Goal: Task Accomplishment & Management: Manage account settings

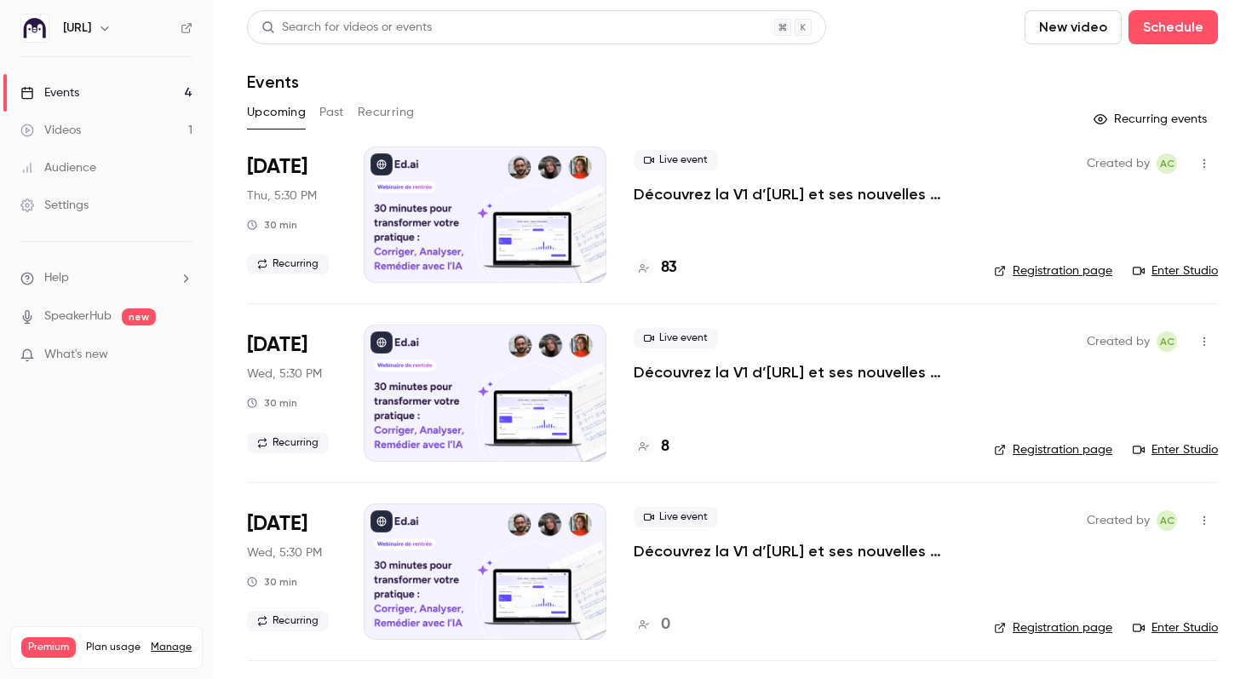
click at [661, 267] on h4 "83" at bounding box center [669, 267] width 16 height 23
click at [670, 267] on h4 "85" at bounding box center [669, 267] width 17 height 23
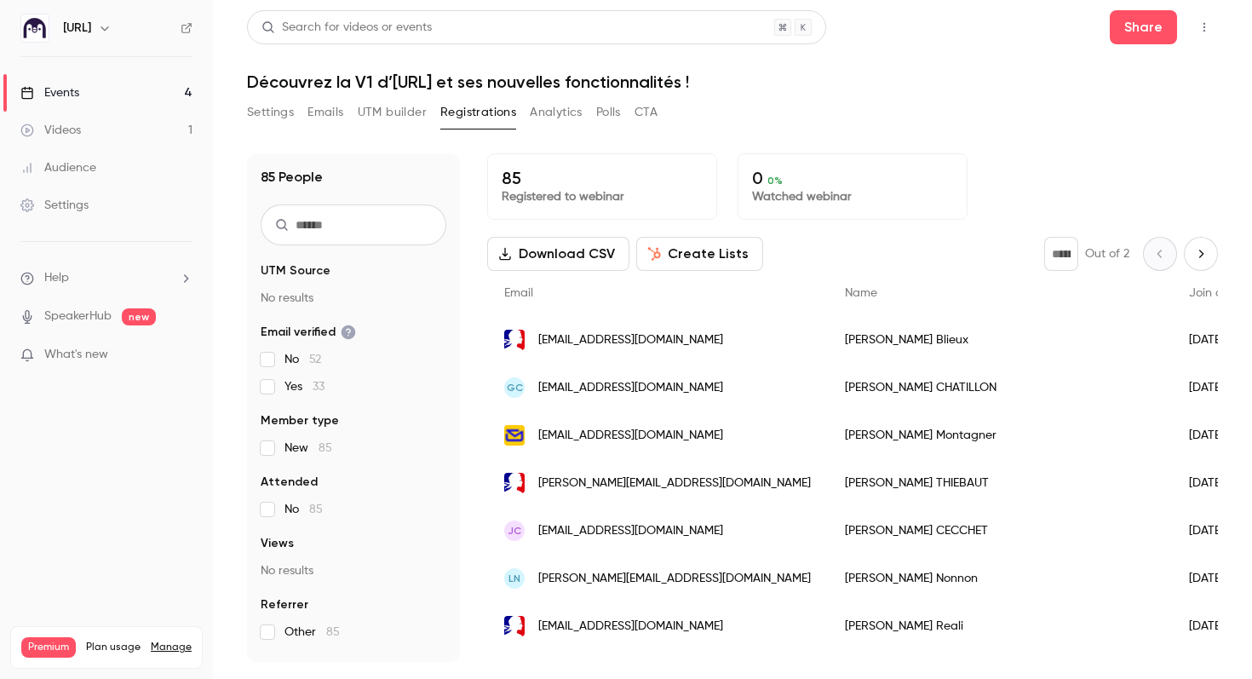
click at [56, 360] on span "What's new" at bounding box center [76, 355] width 64 height 18
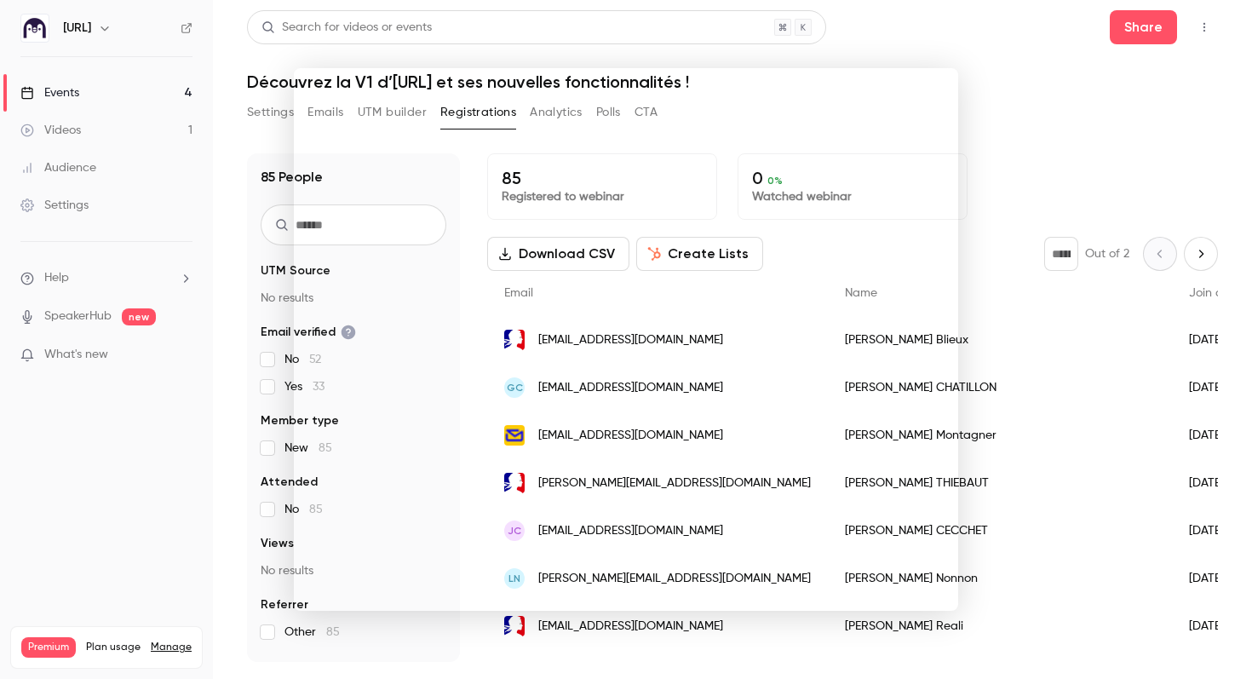
click at [206, 438] on div at bounding box center [626, 339] width 1252 height 679
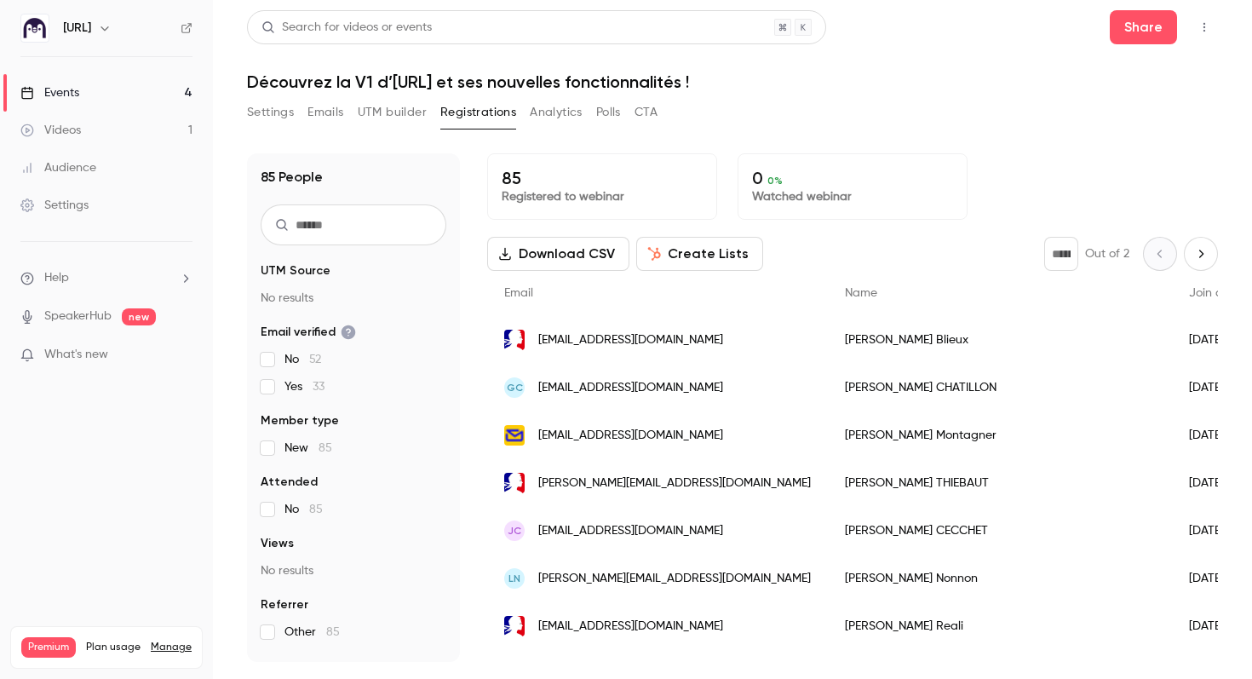
click at [68, 194] on link "Settings" at bounding box center [106, 205] width 213 height 37
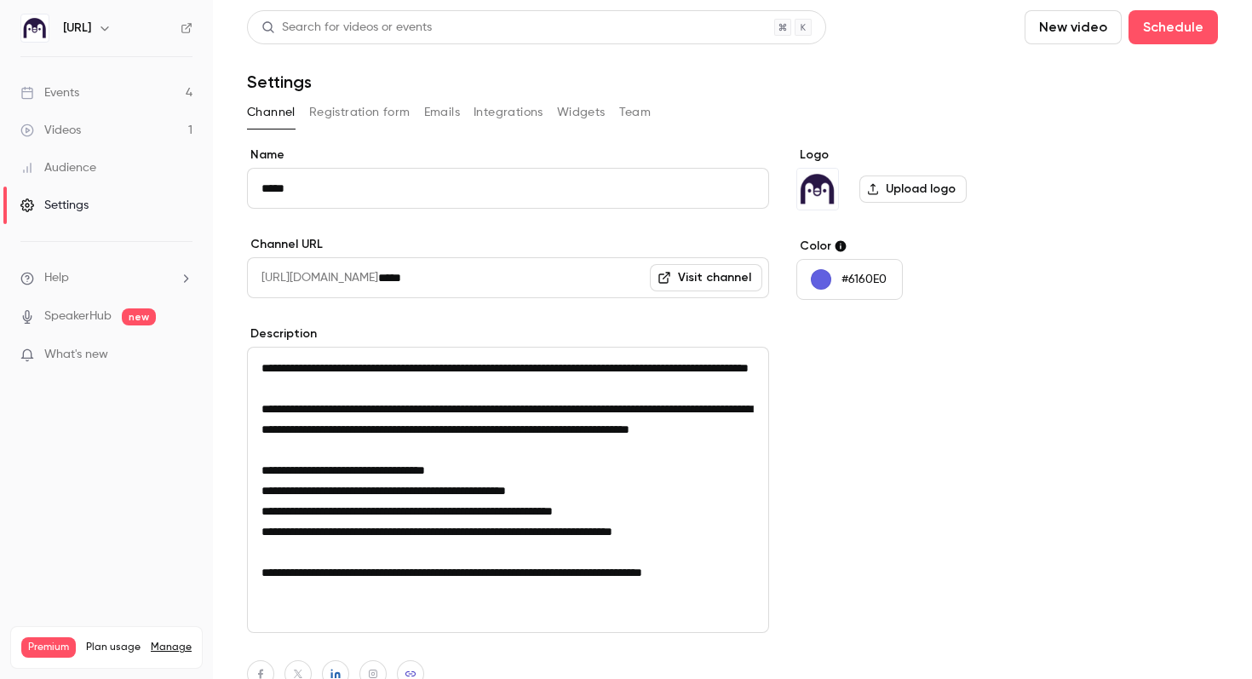
scroll to position [179, 0]
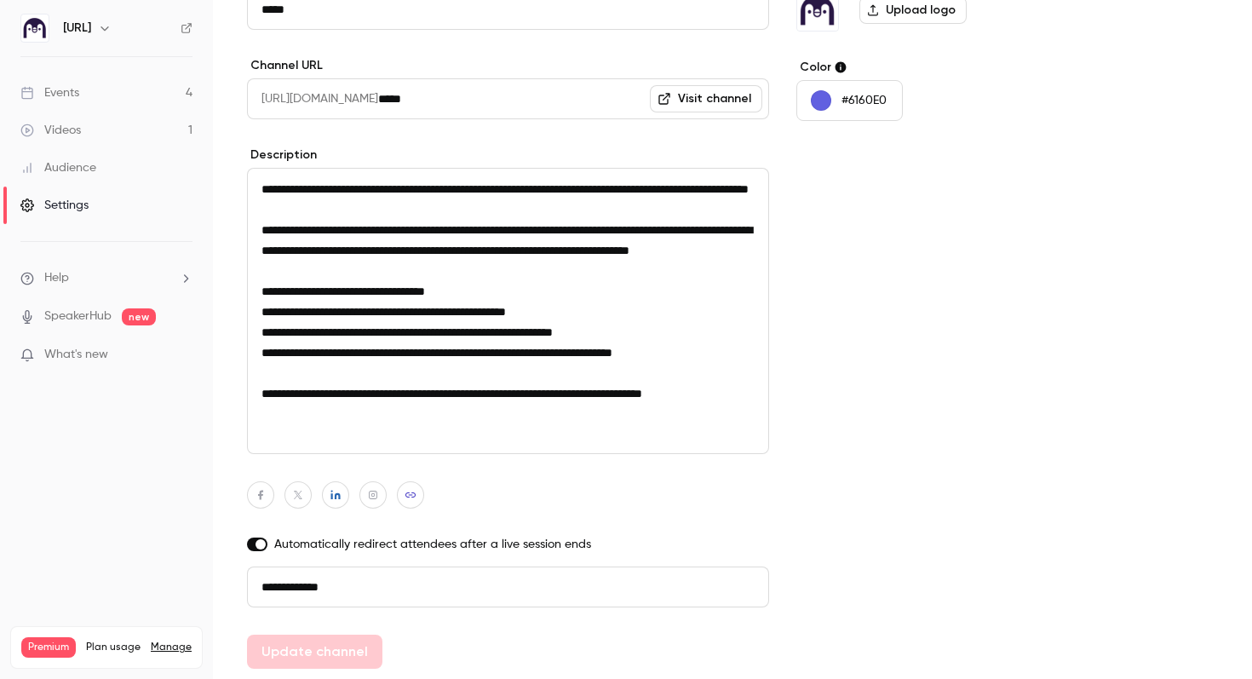
click at [89, 279] on li "Help" at bounding box center [106, 278] width 172 height 18
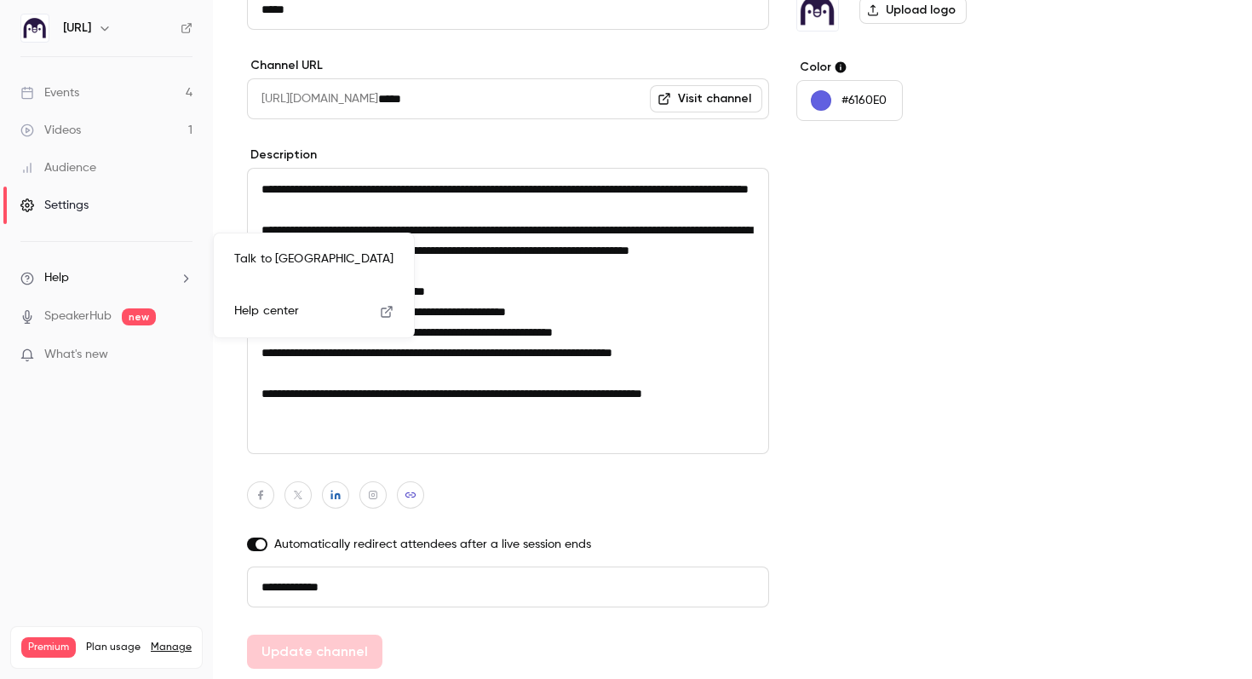
click at [274, 303] on span "Help center" at bounding box center [266, 311] width 65 height 18
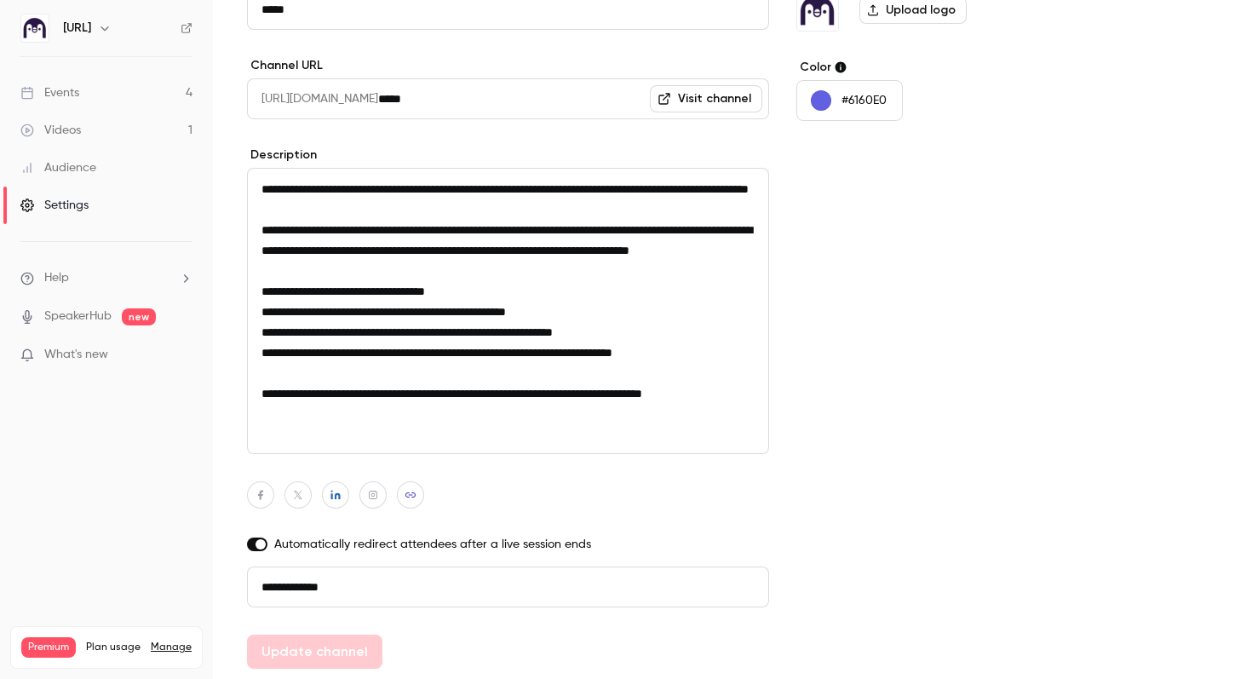
scroll to position [0, 0]
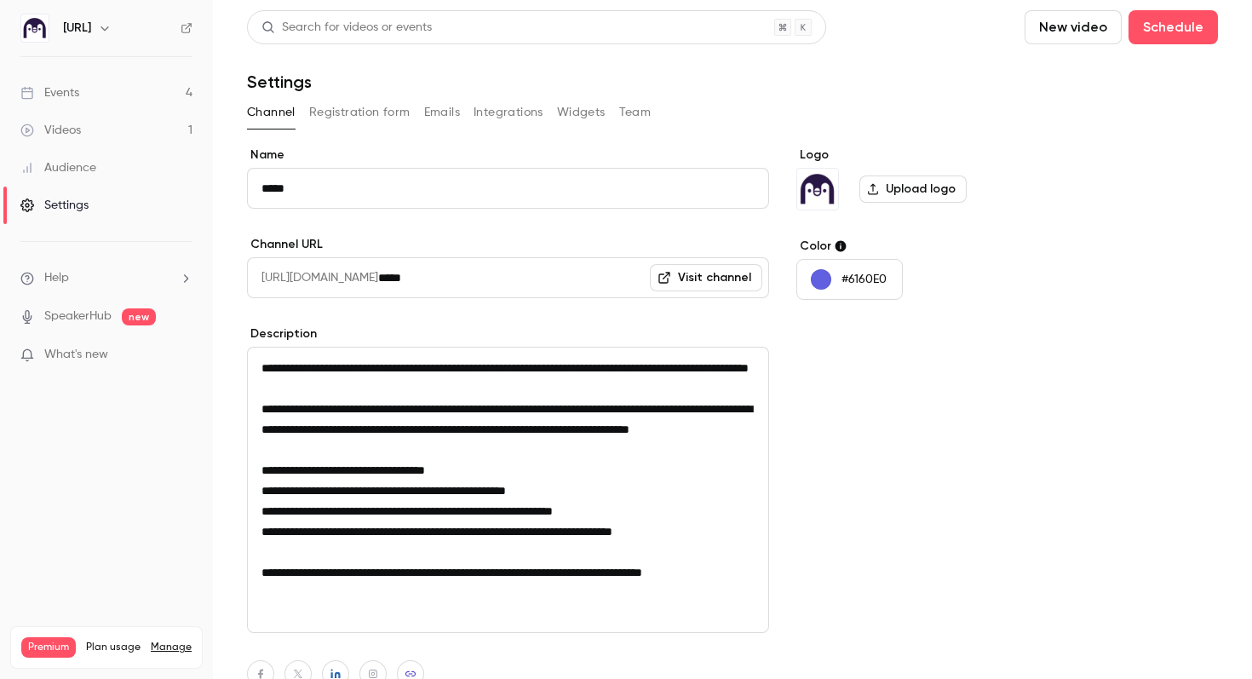
click at [72, 90] on div "Events" at bounding box center [49, 92] width 59 height 17
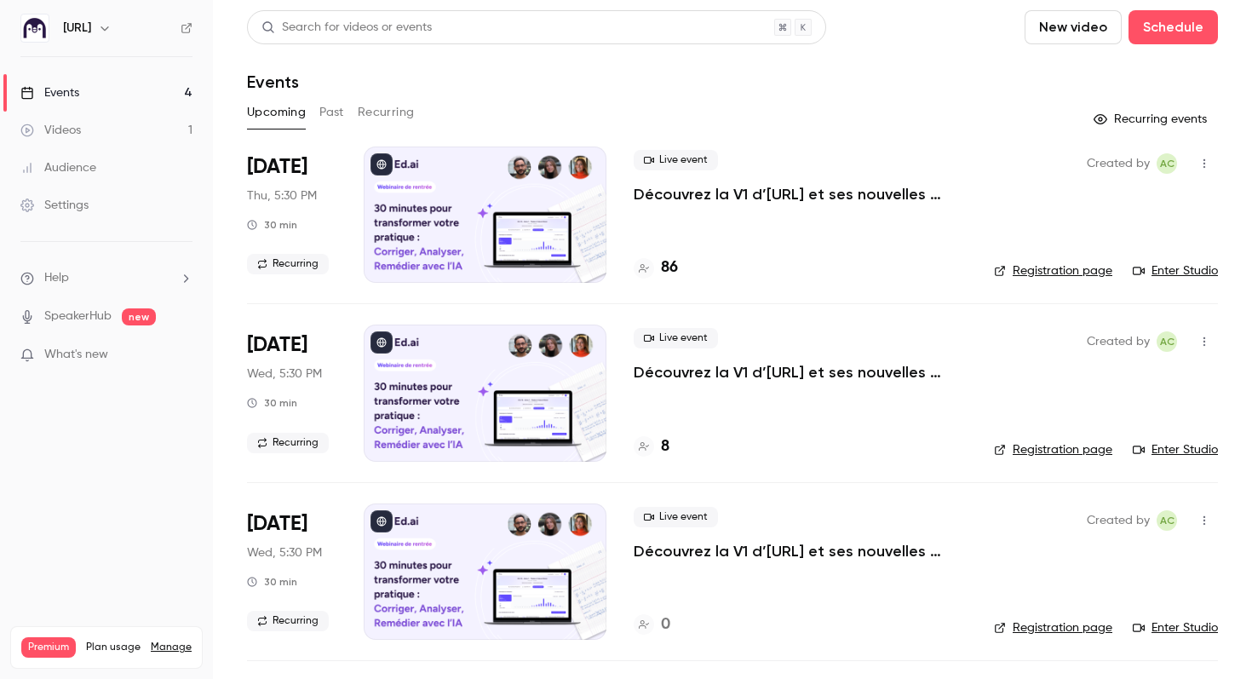
scroll to position [170, 0]
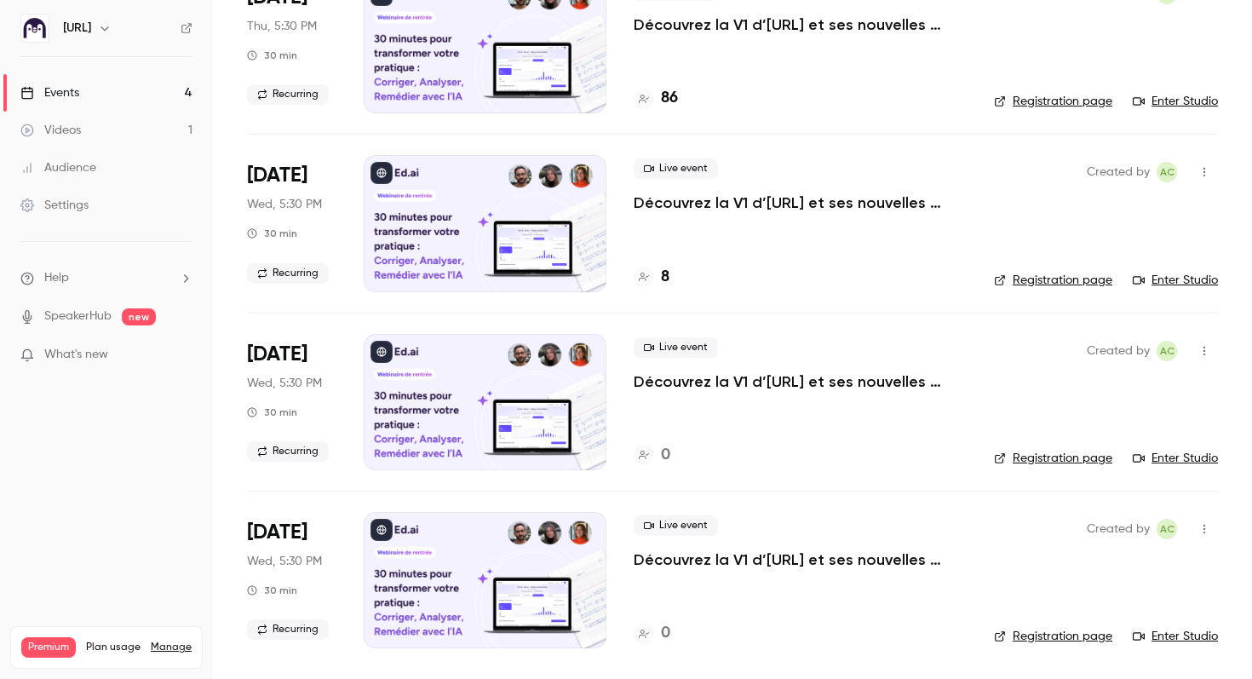
click at [1205, 168] on icon "button" at bounding box center [1205, 172] width 14 height 12
click at [1110, 297] on div "Duplicate" at bounding box center [1138, 304] width 129 height 17
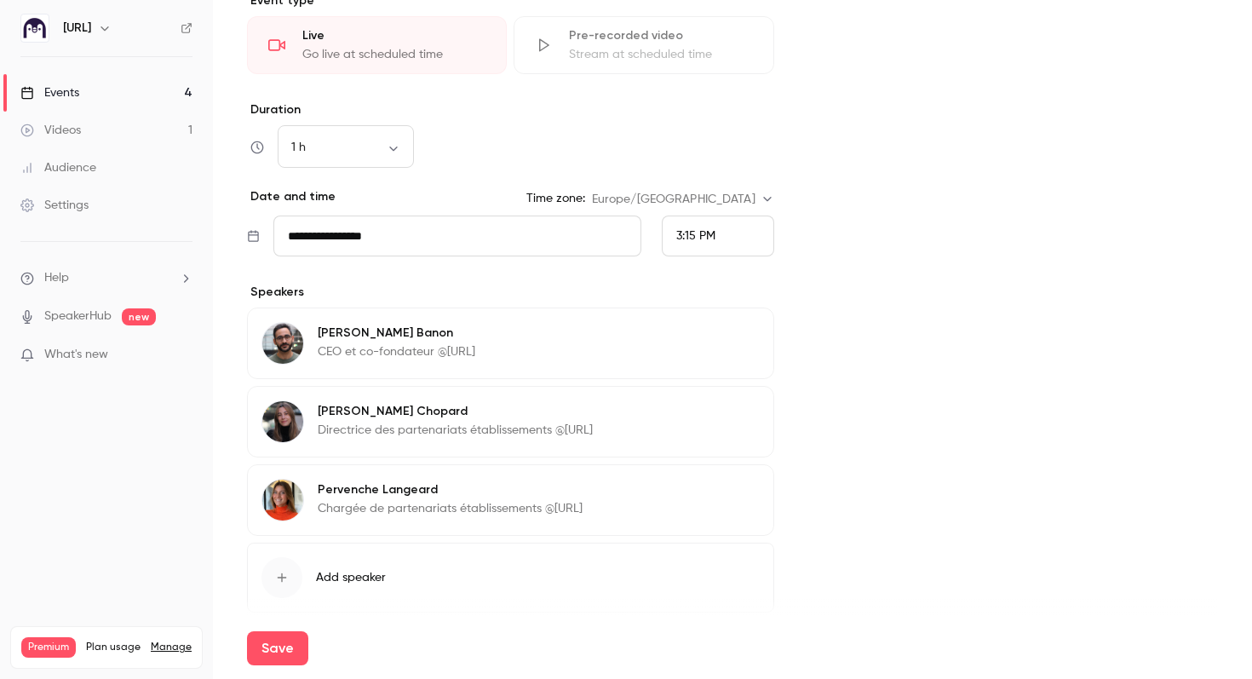
scroll to position [714, 0]
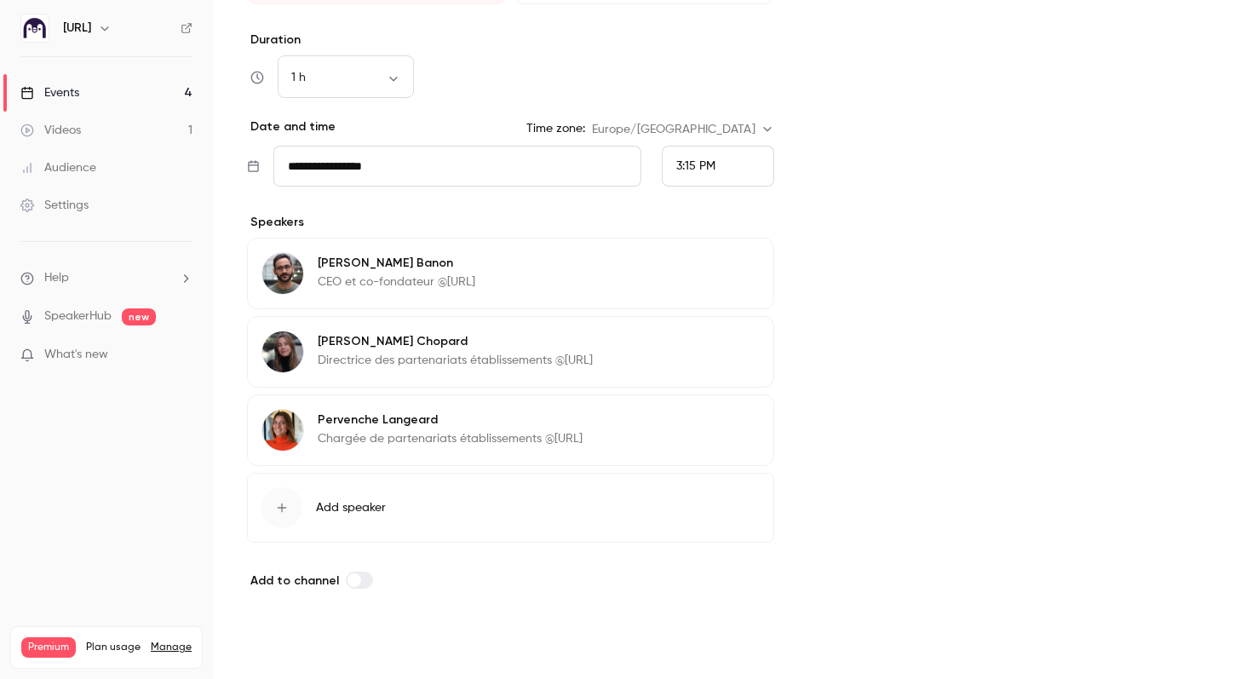
click at [282, 646] on button "Save" at bounding box center [277, 648] width 61 height 34
type input "**********"
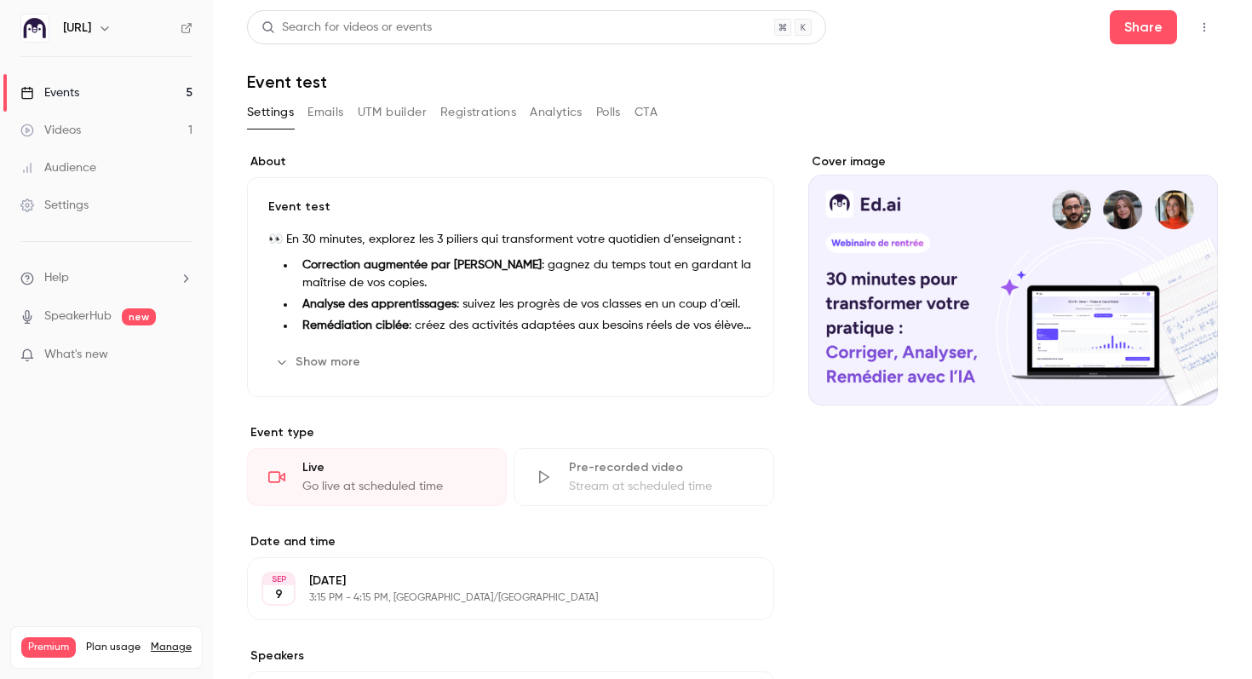
click at [184, 28] on icon at bounding box center [187, 28] width 12 height 12
click at [74, 123] on div "Videos" at bounding box center [50, 130] width 60 height 17
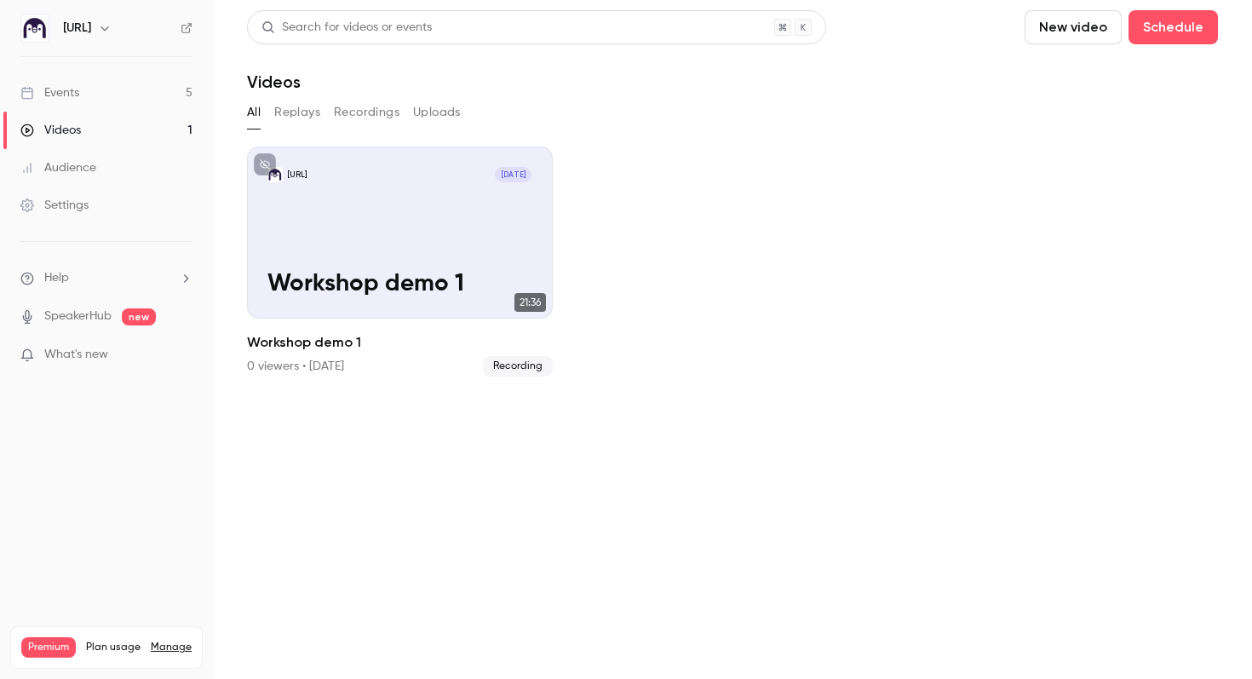
click at [80, 86] on link "Events 5" at bounding box center [106, 92] width 213 height 37
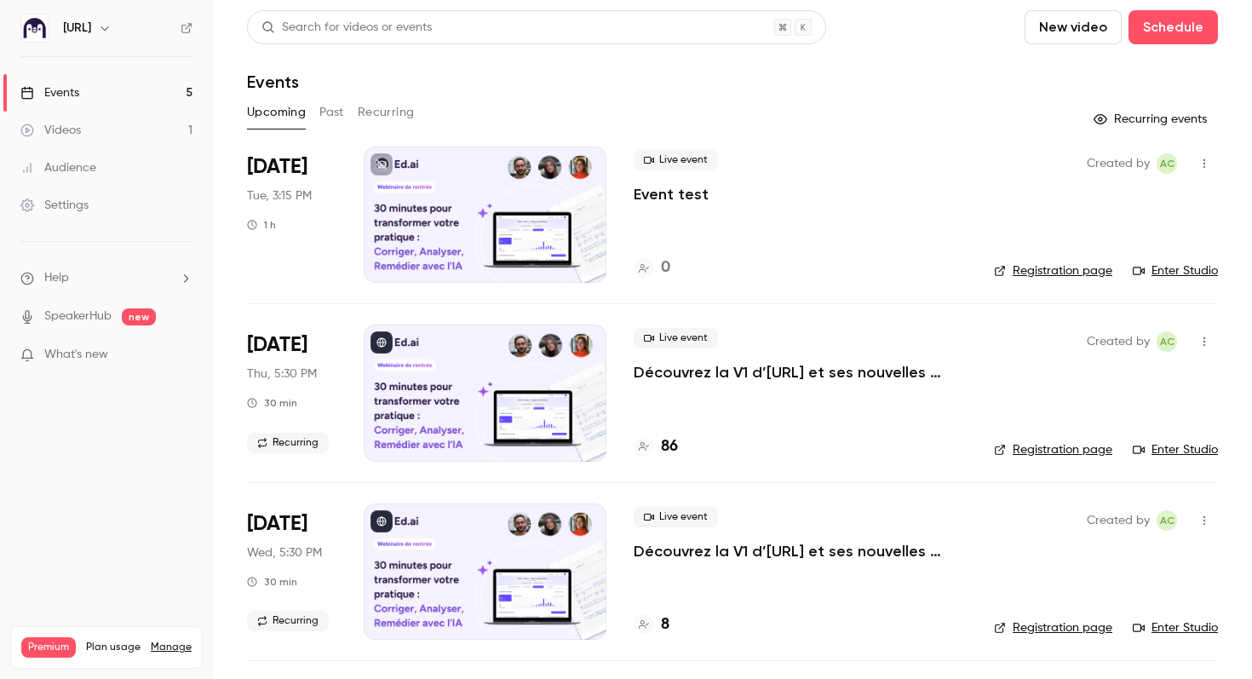
click at [1203, 165] on icon "button" at bounding box center [1205, 164] width 14 height 12
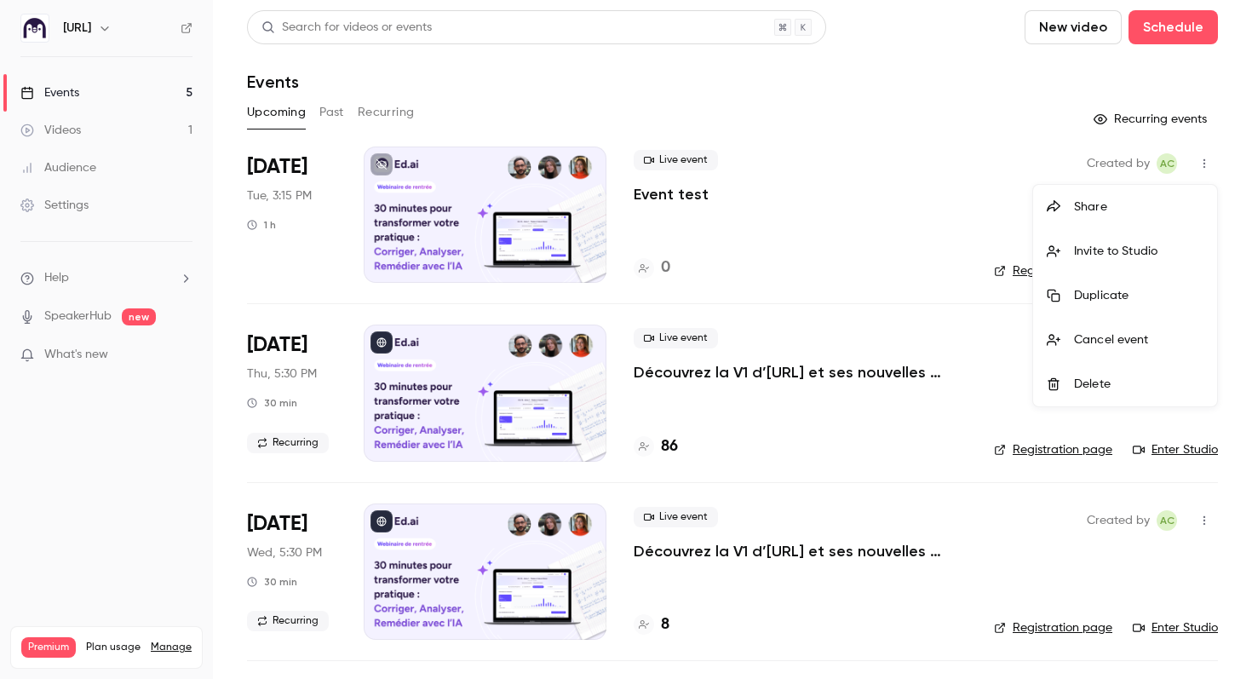
click at [1014, 136] on div at bounding box center [626, 339] width 1252 height 679
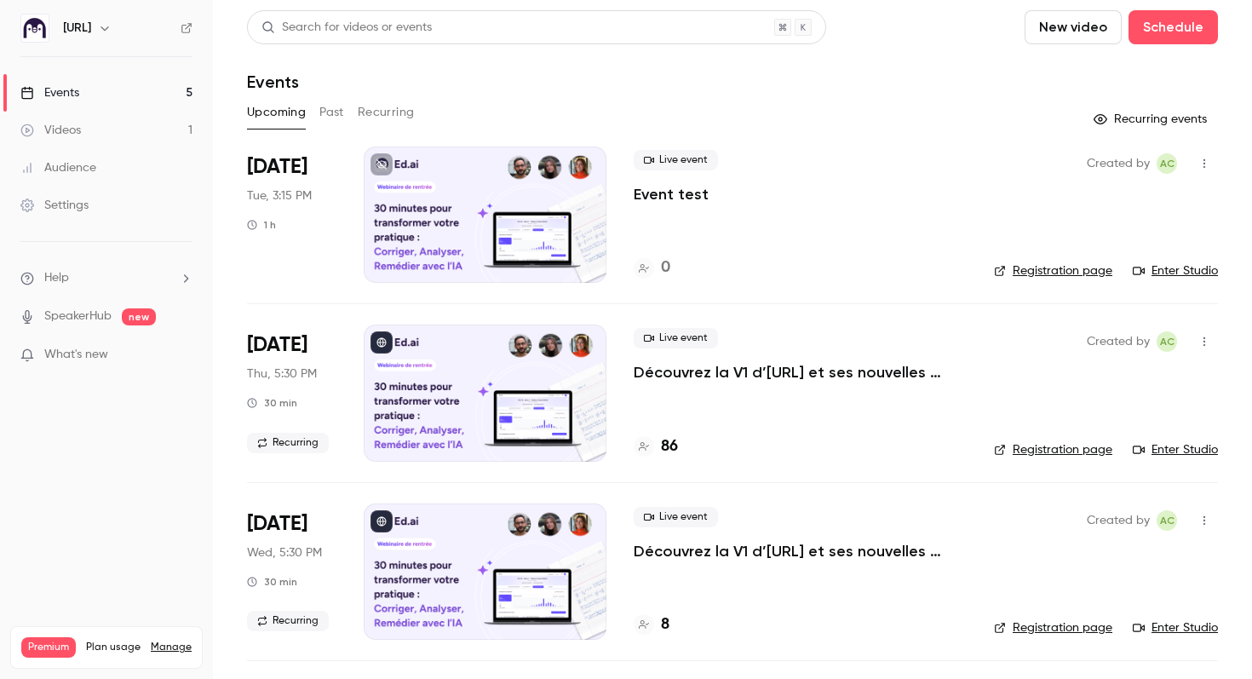
click at [1067, 271] on link "Registration page" at bounding box center [1053, 270] width 118 height 17
click at [666, 445] on h4 "86" at bounding box center [669, 446] width 17 height 23
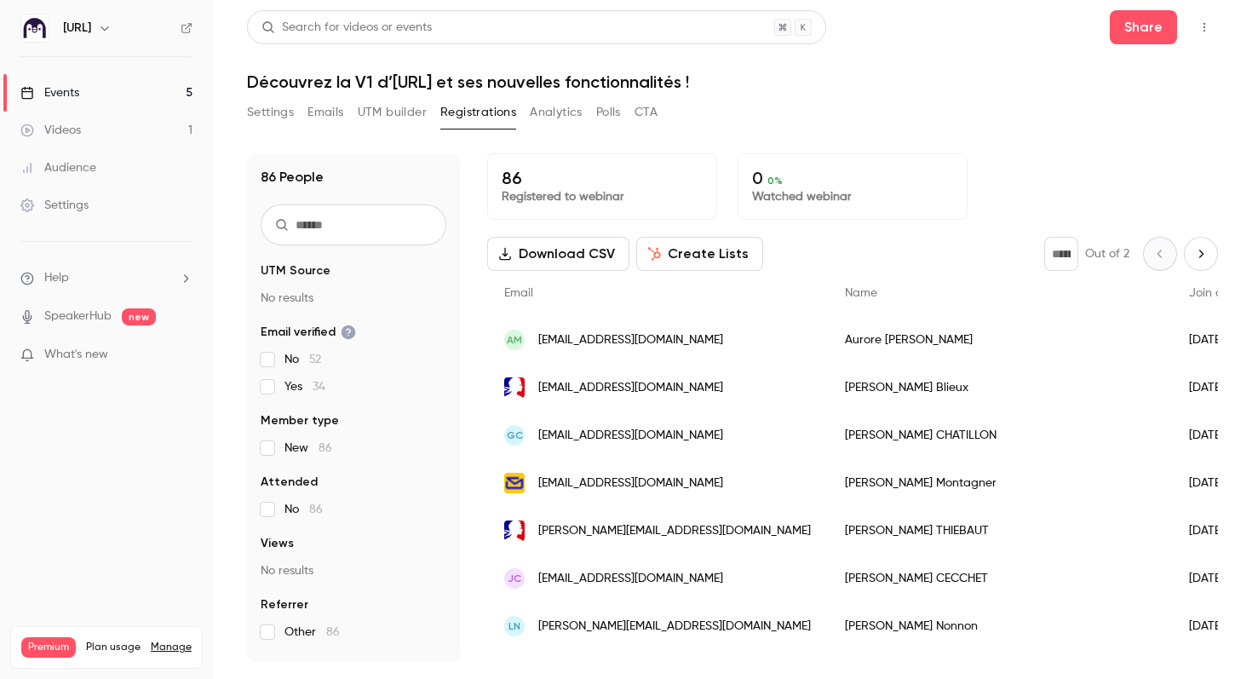
click at [833, 342] on div "[PERSON_NAME]" at bounding box center [1000, 340] width 344 height 48
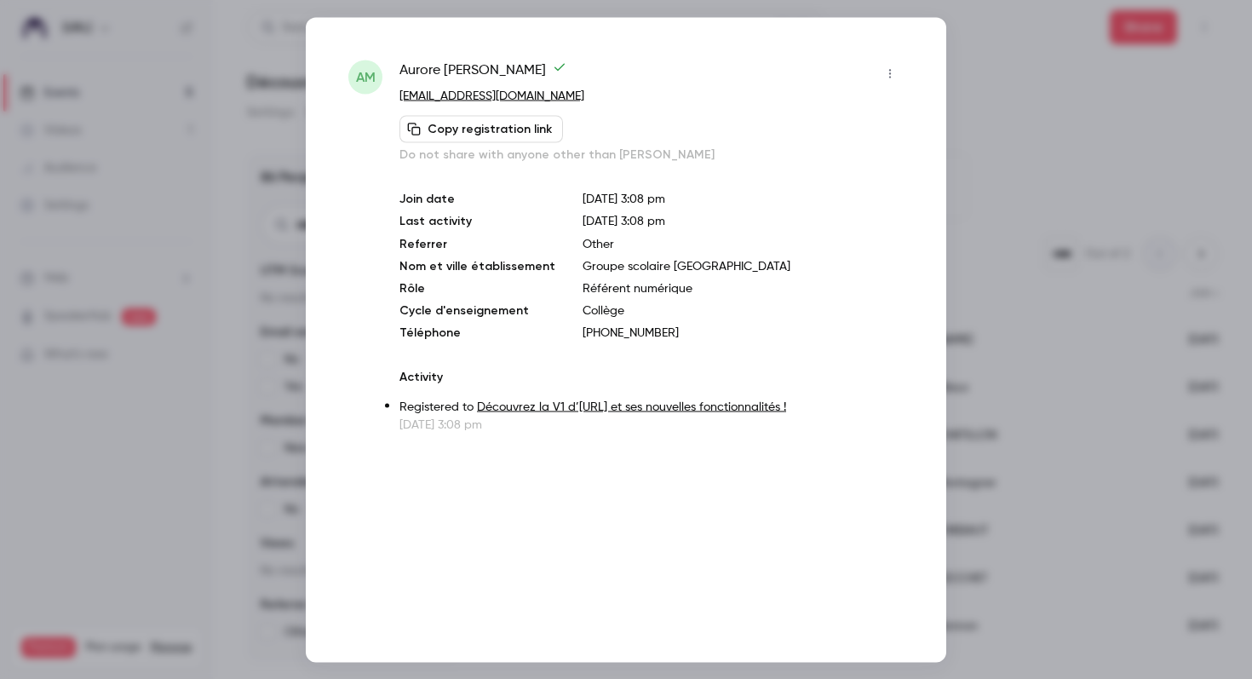
click at [893, 67] on icon "button" at bounding box center [890, 73] width 14 height 12
click at [997, 101] on div at bounding box center [626, 339] width 1252 height 679
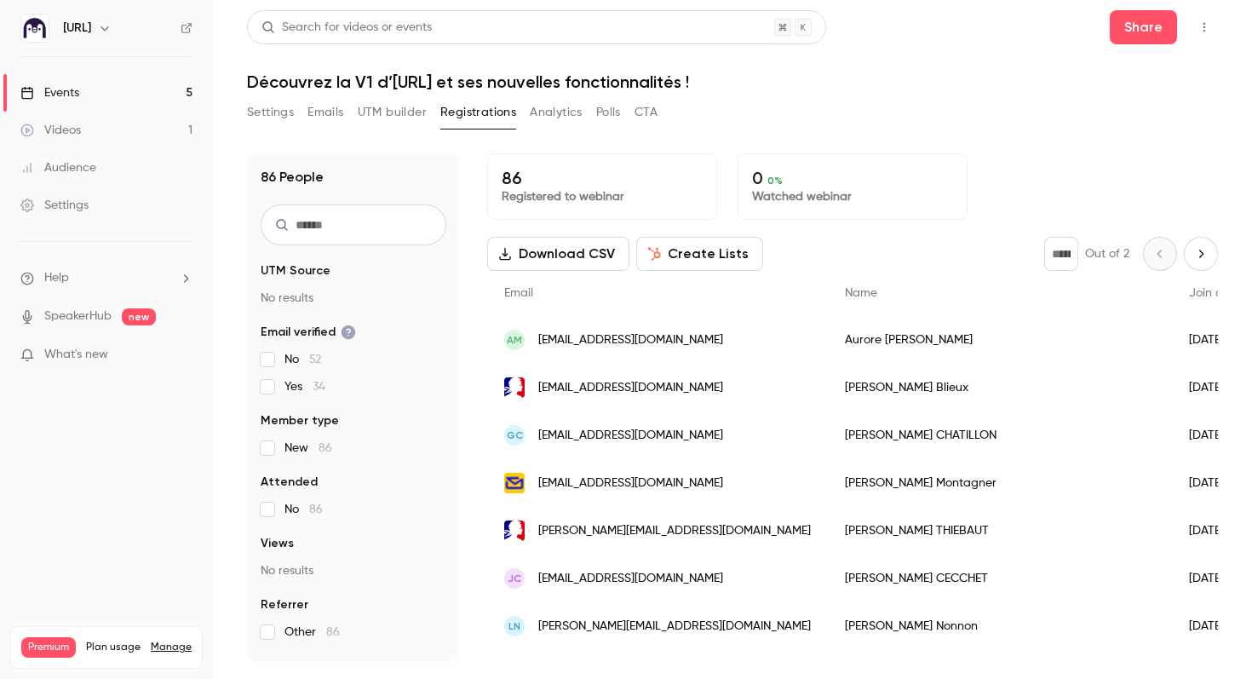
click at [851, 583] on div "[PERSON_NAME]" at bounding box center [1000, 579] width 344 height 48
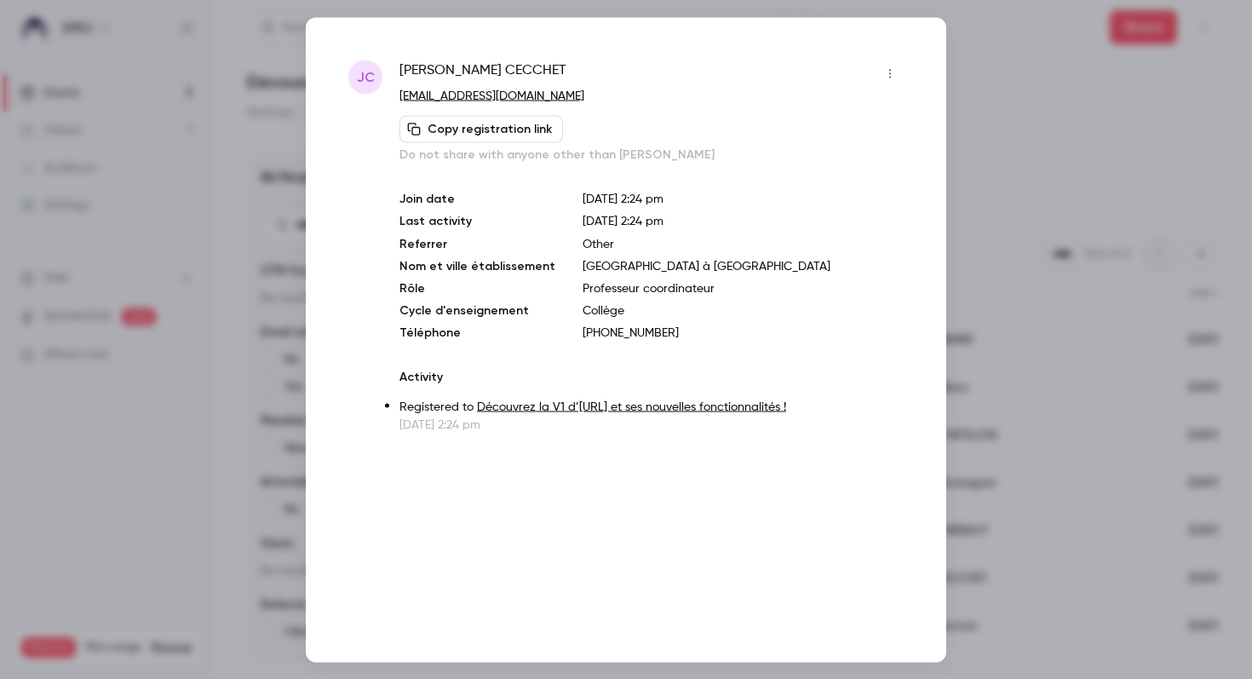
click at [993, 226] on div at bounding box center [626, 339] width 1252 height 679
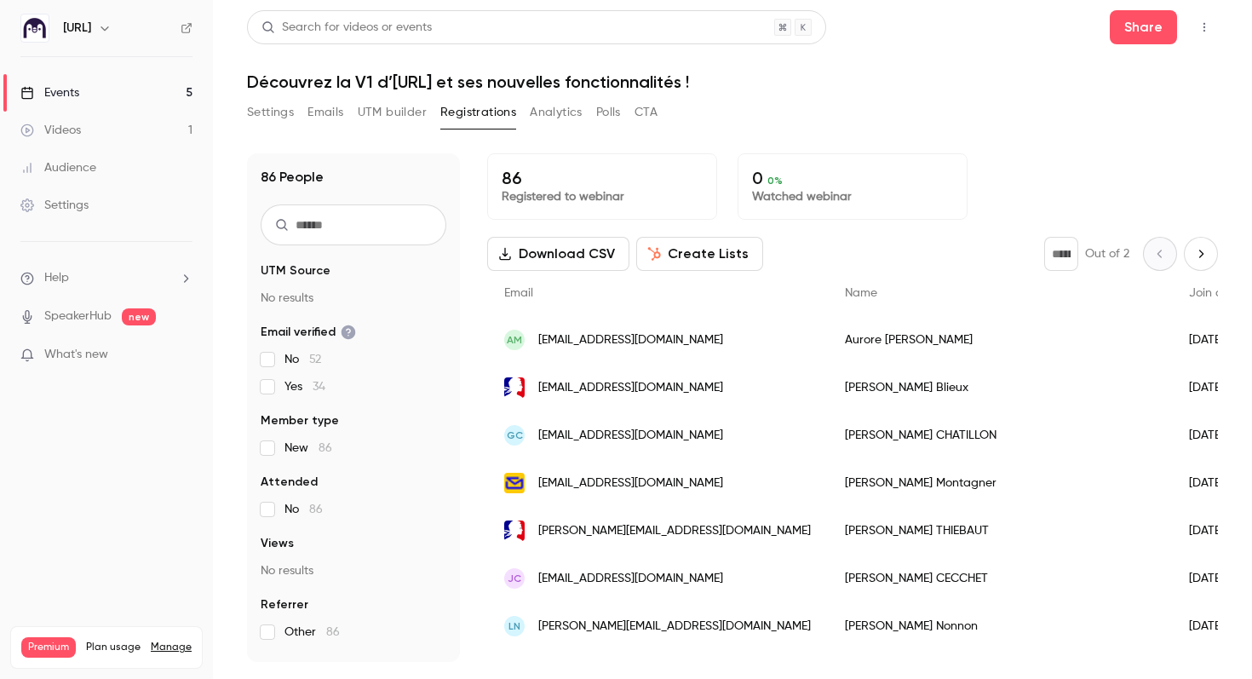
click at [831, 480] on div "[PERSON_NAME]" at bounding box center [1000, 483] width 344 height 48
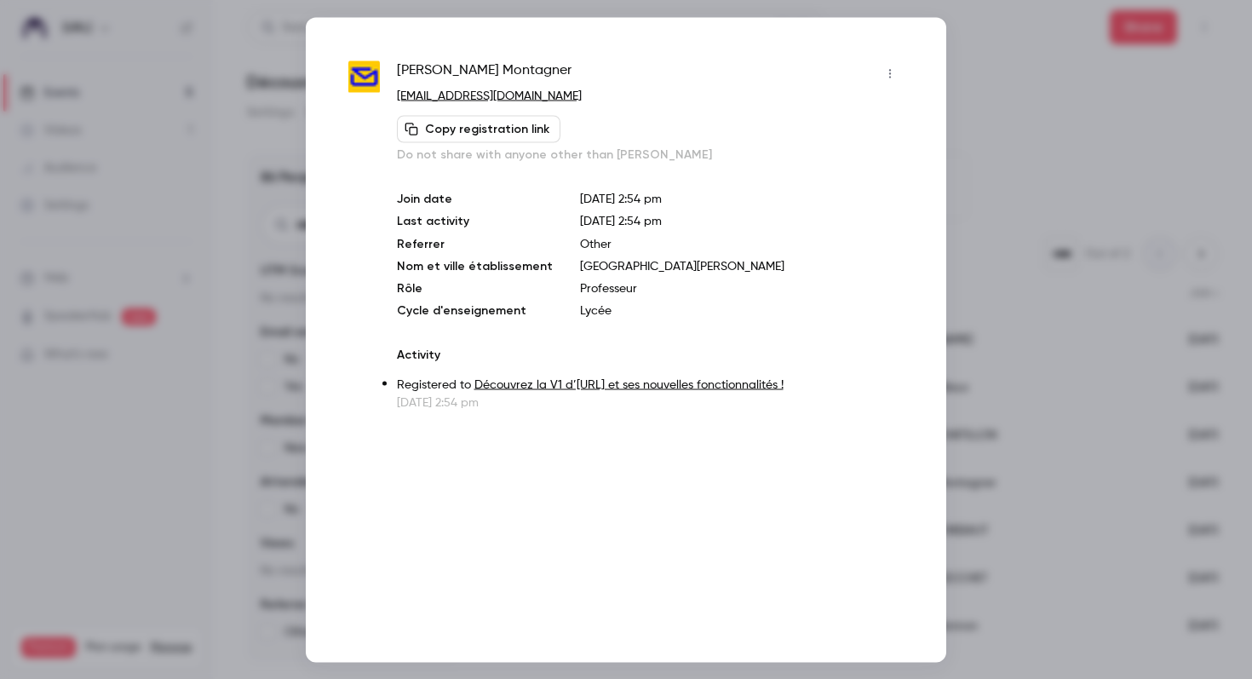
click at [999, 305] on div at bounding box center [626, 339] width 1252 height 679
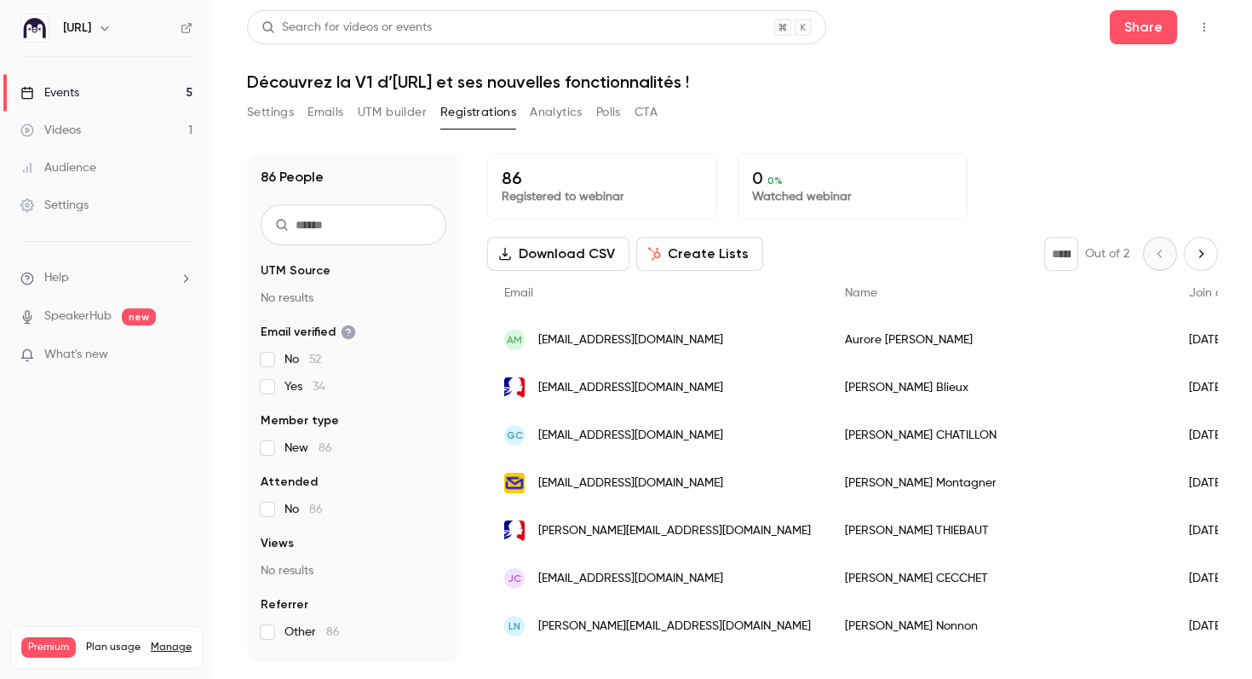
click at [865, 388] on div "[PERSON_NAME]" at bounding box center [1000, 388] width 344 height 48
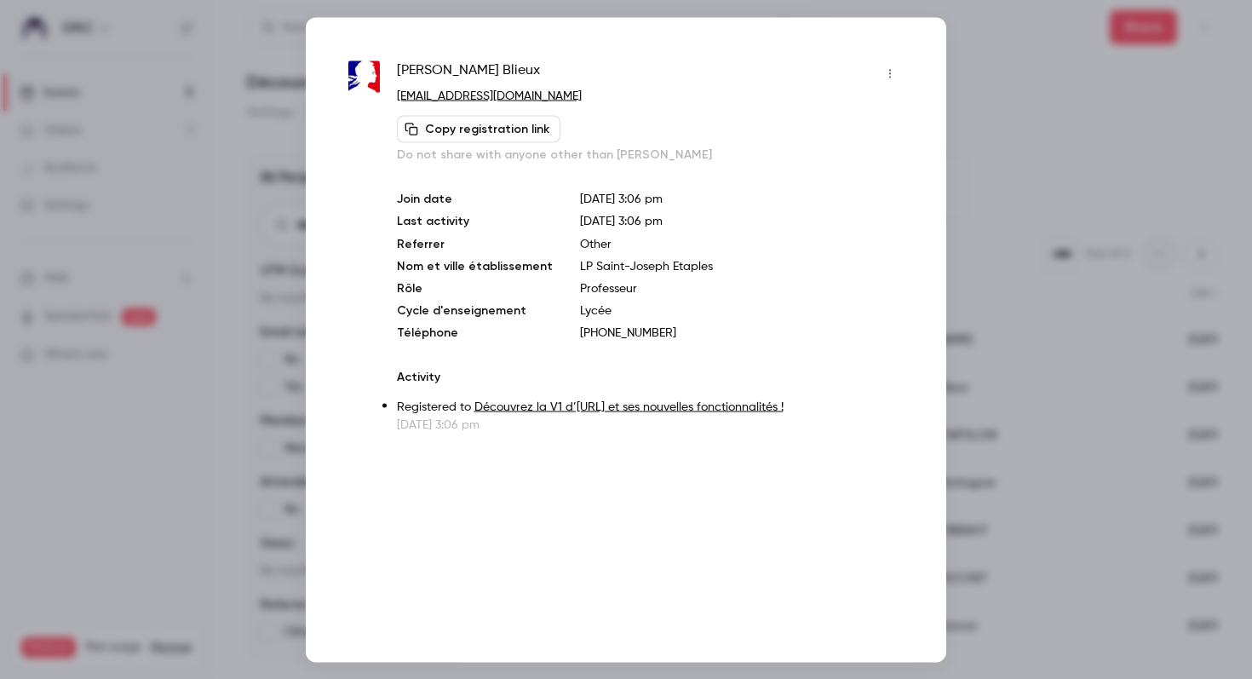
click at [1013, 302] on div at bounding box center [626, 339] width 1252 height 679
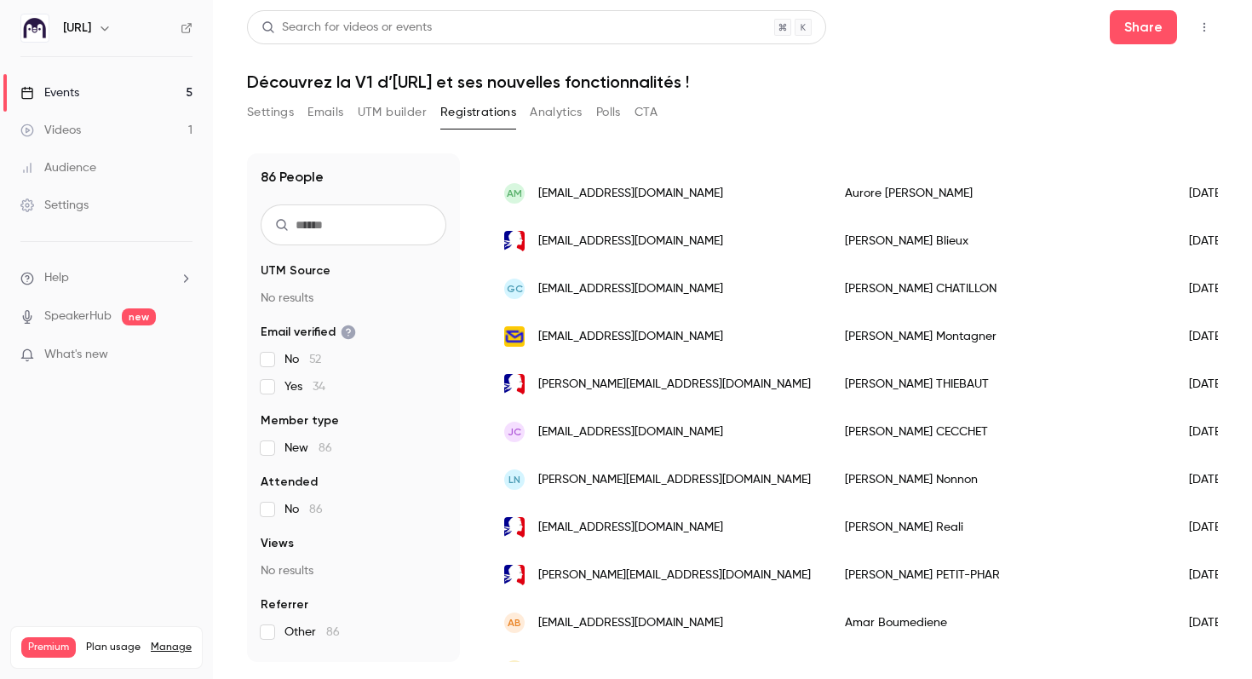
scroll to position [156, 0]
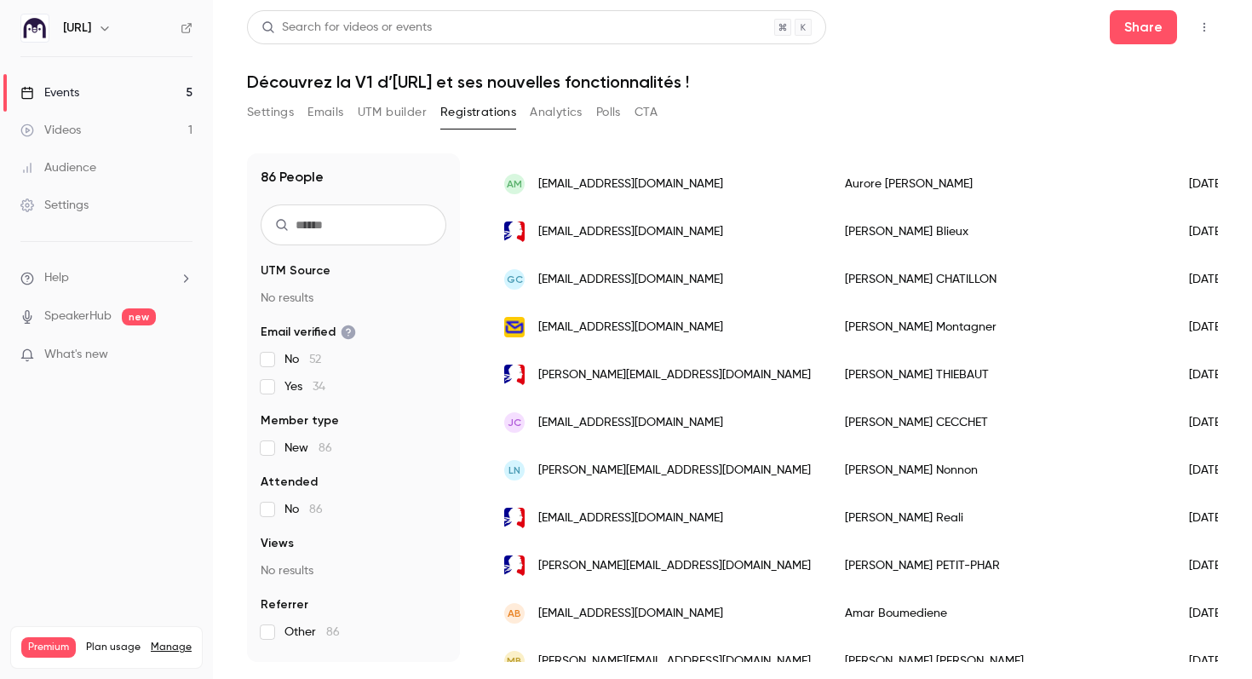
click at [853, 475] on div "[PERSON_NAME]" at bounding box center [1000, 470] width 344 height 48
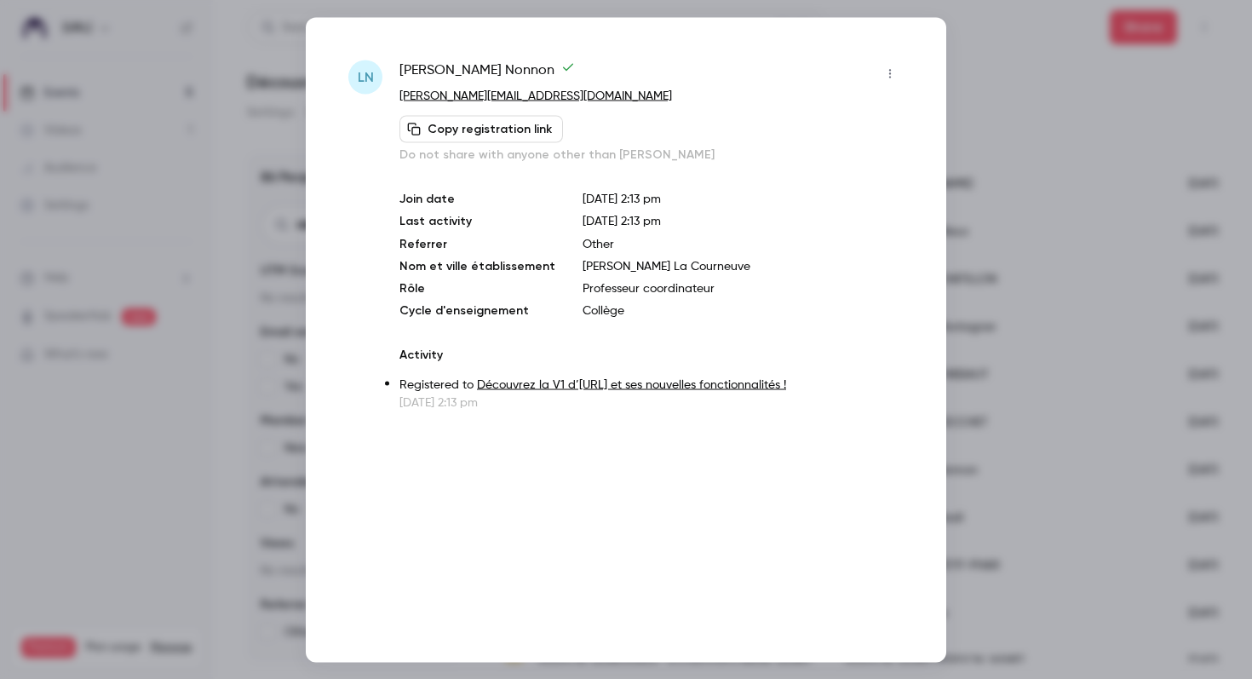
click at [999, 364] on div at bounding box center [626, 339] width 1252 height 679
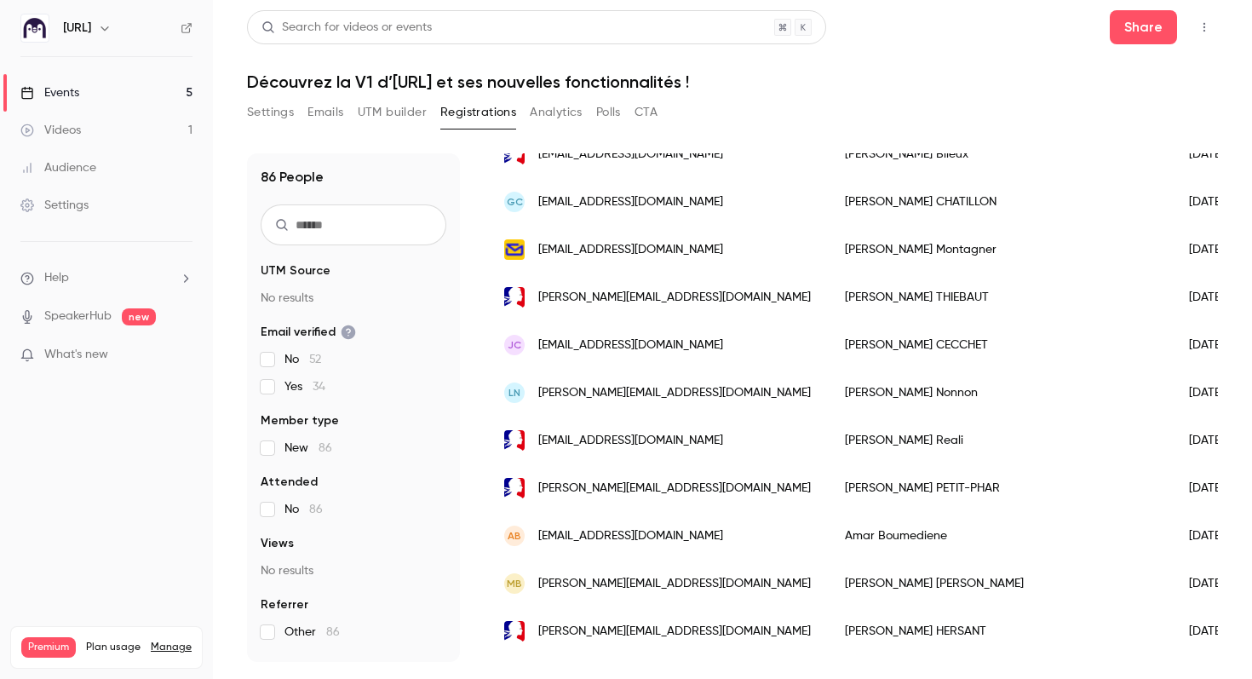
scroll to position [234, 0]
click at [897, 480] on div "[PERSON_NAME]-PHAR" at bounding box center [1000, 487] width 344 height 48
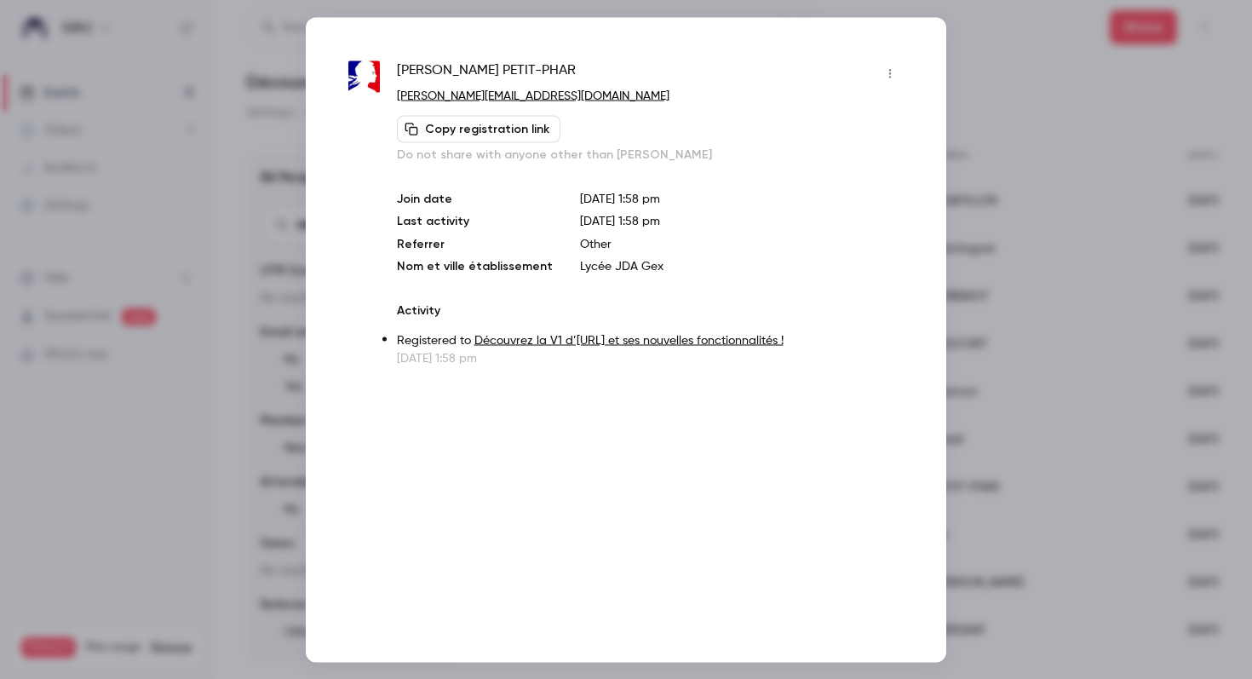
click at [1003, 249] on div at bounding box center [626, 339] width 1252 height 679
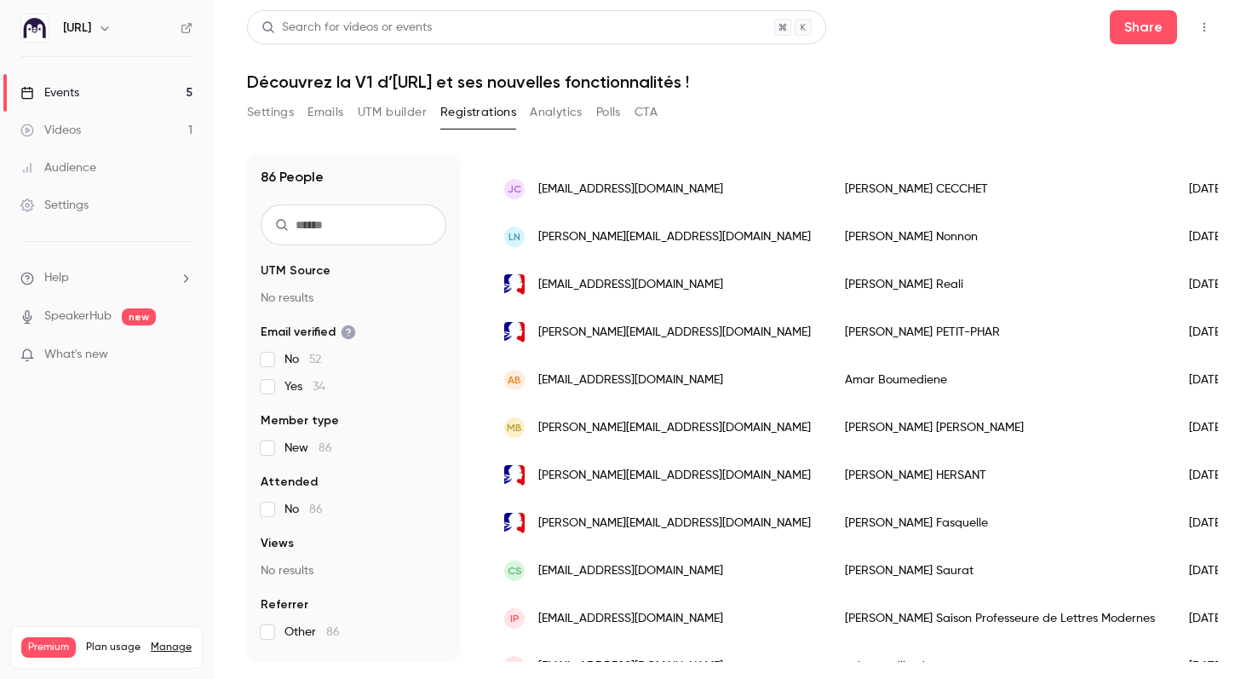
scroll to position [390, 0]
click at [881, 423] on div "[PERSON_NAME]" at bounding box center [1000, 427] width 344 height 48
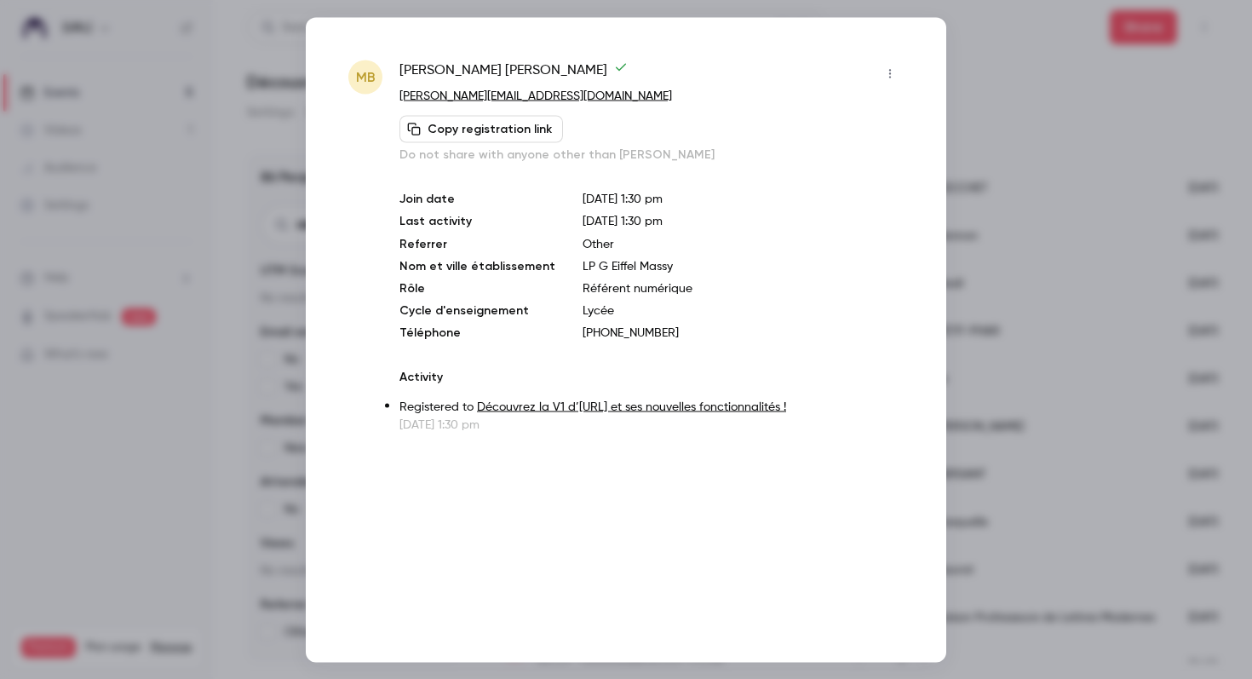
click at [991, 340] on div at bounding box center [626, 339] width 1252 height 679
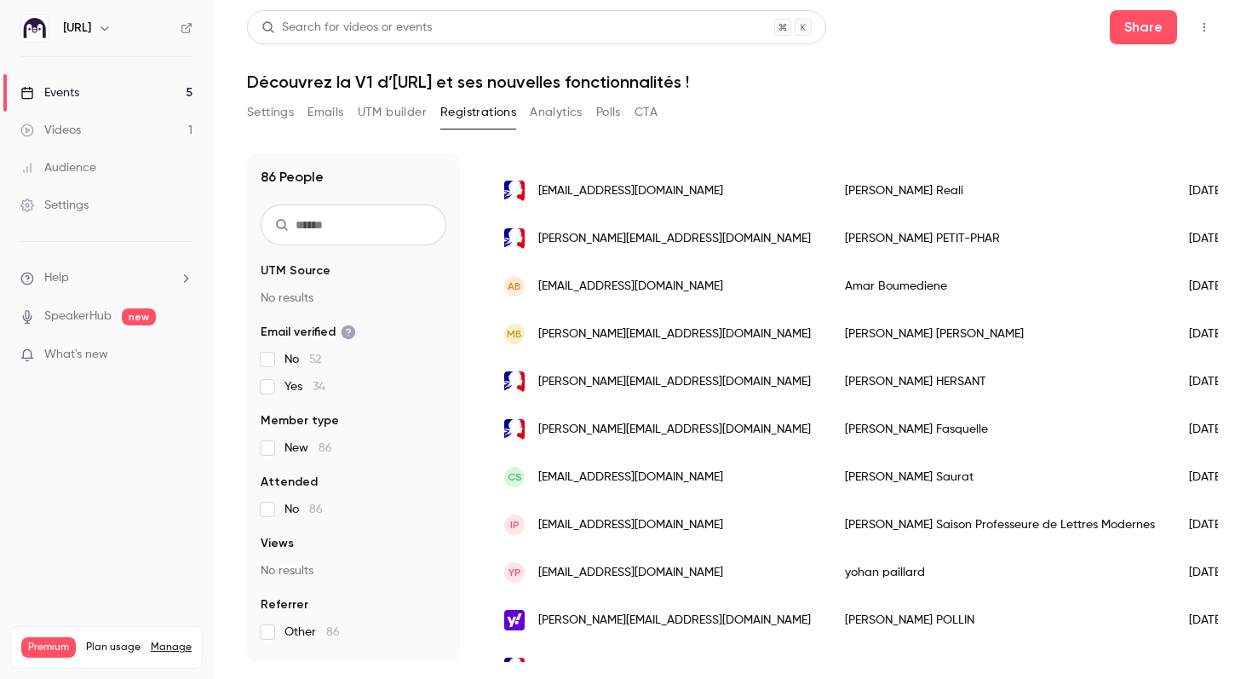
scroll to position [594, 0]
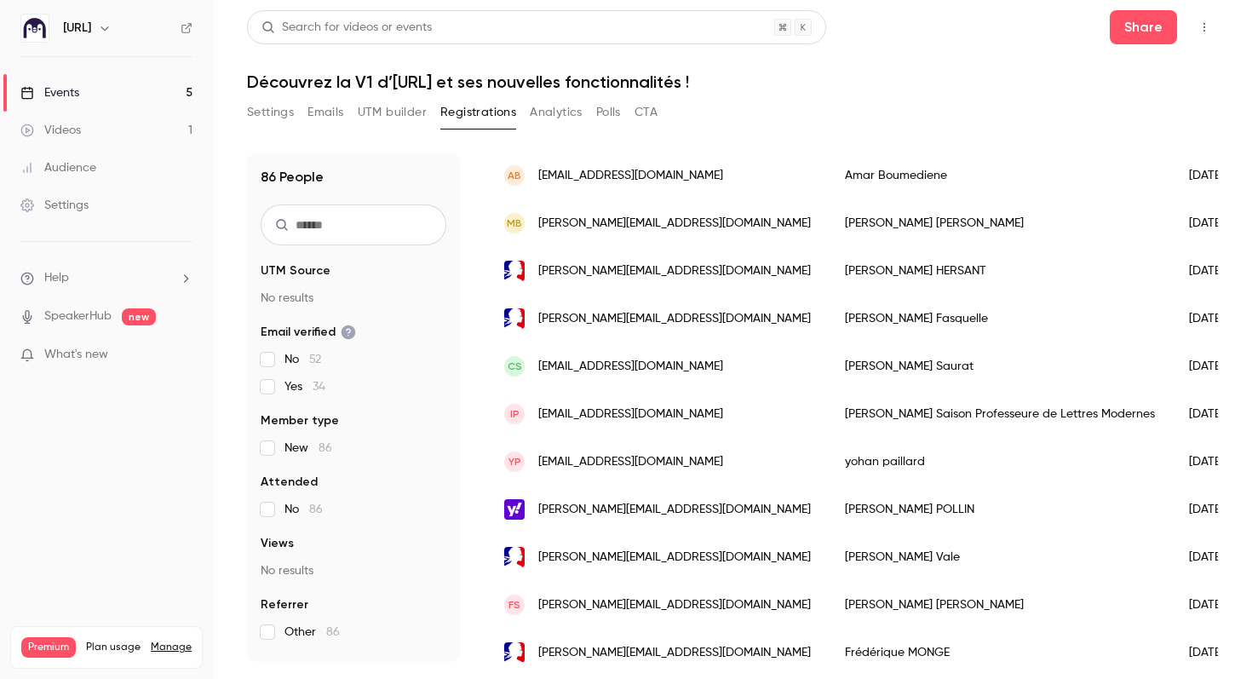
click at [859, 356] on div "[PERSON_NAME]" at bounding box center [1000, 366] width 344 height 48
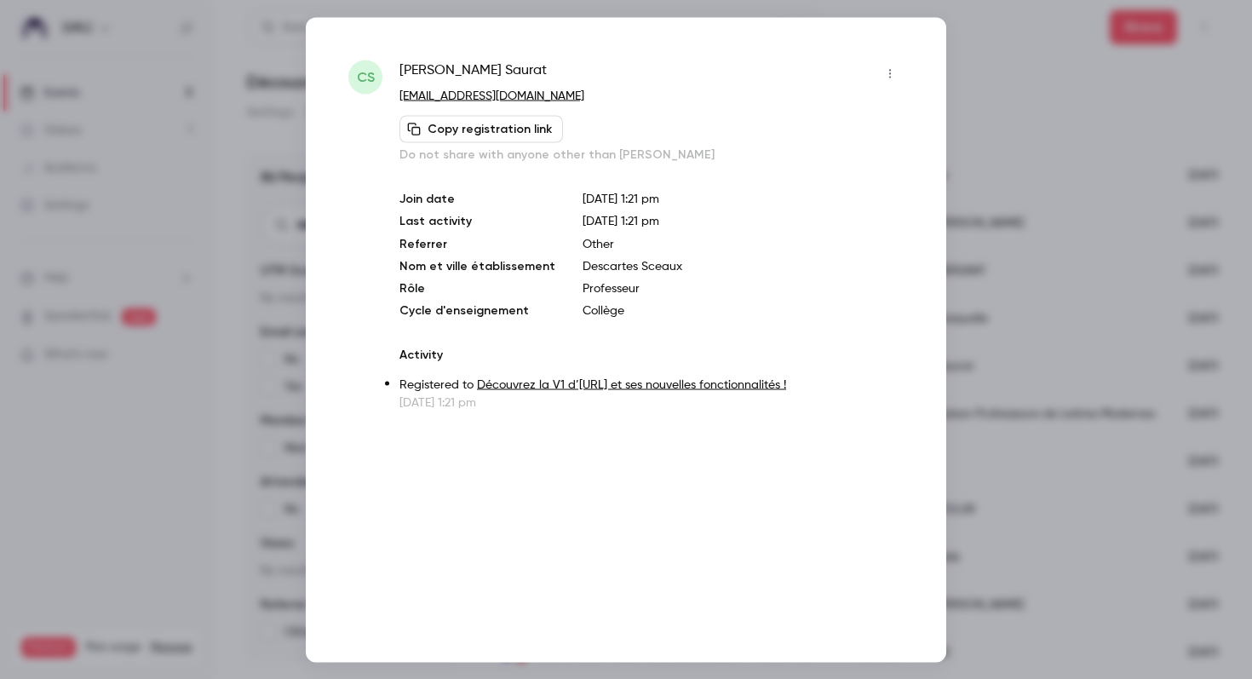
click at [974, 326] on div at bounding box center [626, 339] width 1252 height 679
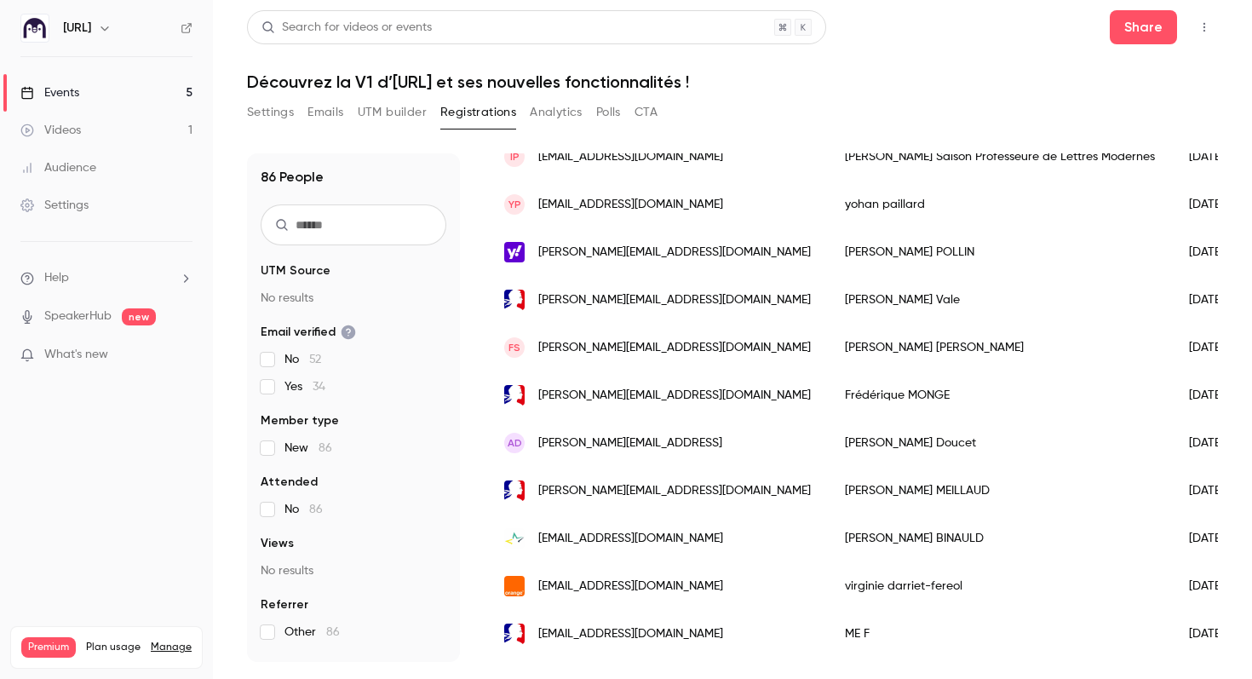
scroll to position [0, 0]
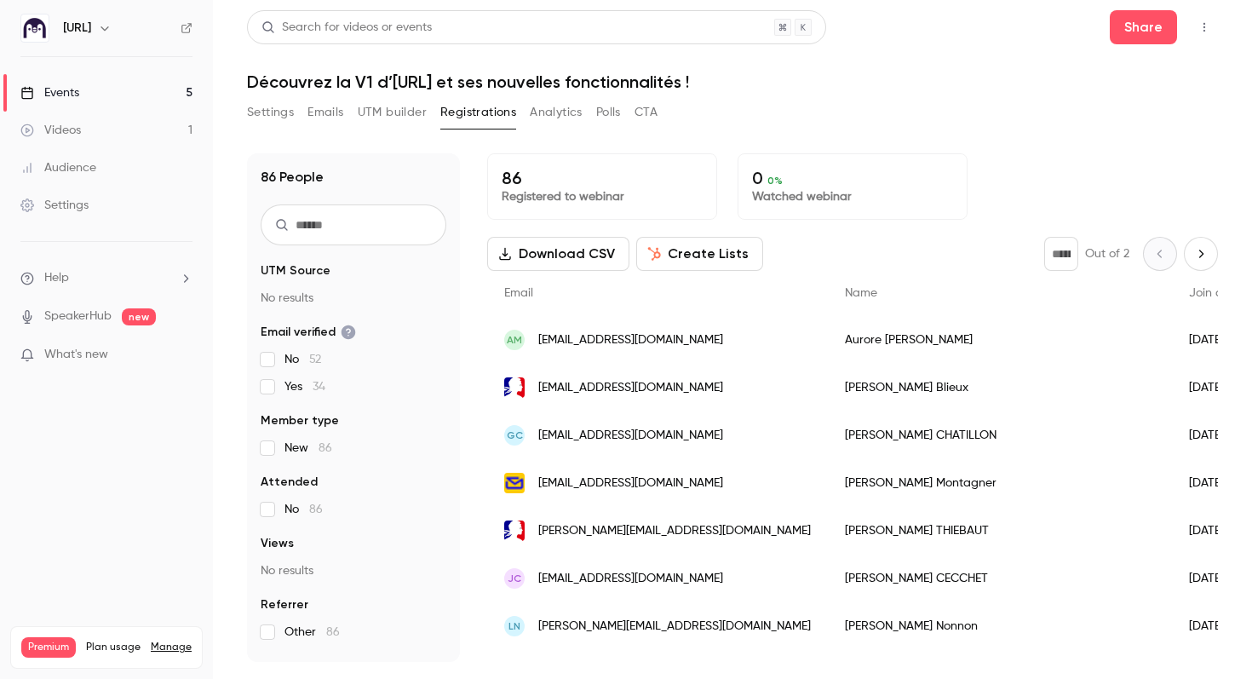
click at [383, 112] on button "UTM builder" at bounding box center [392, 112] width 69 height 27
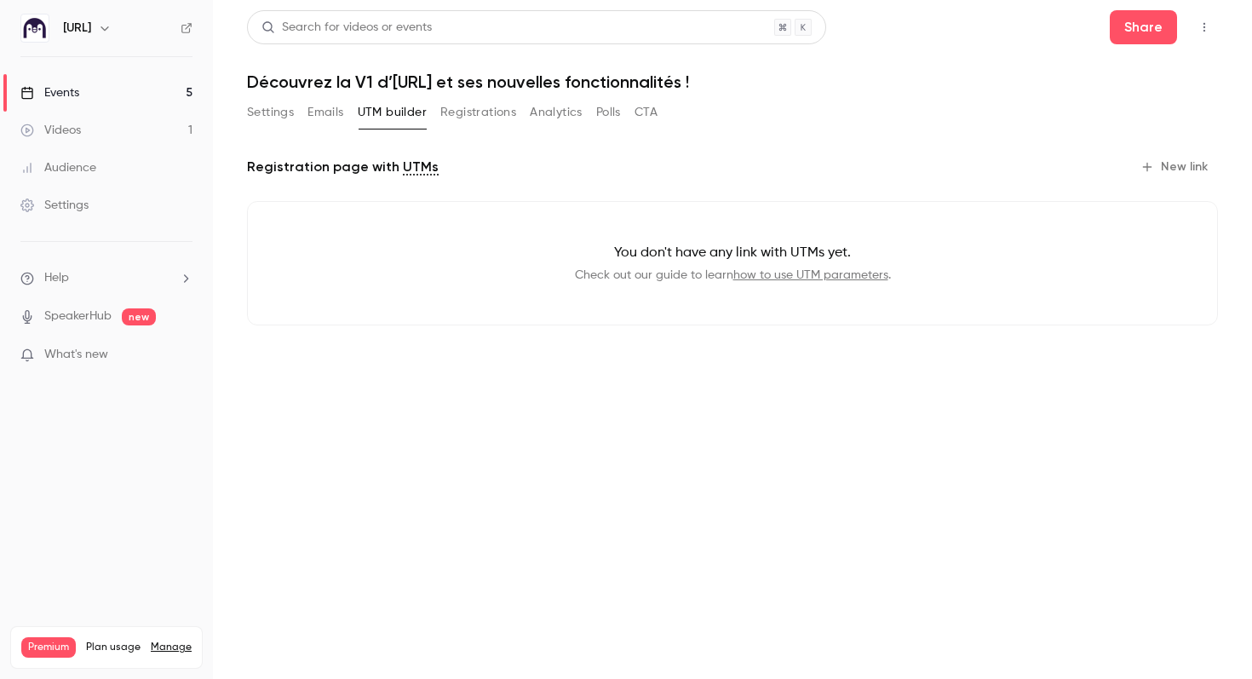
click at [464, 108] on button "Registrations" at bounding box center [478, 112] width 76 height 27
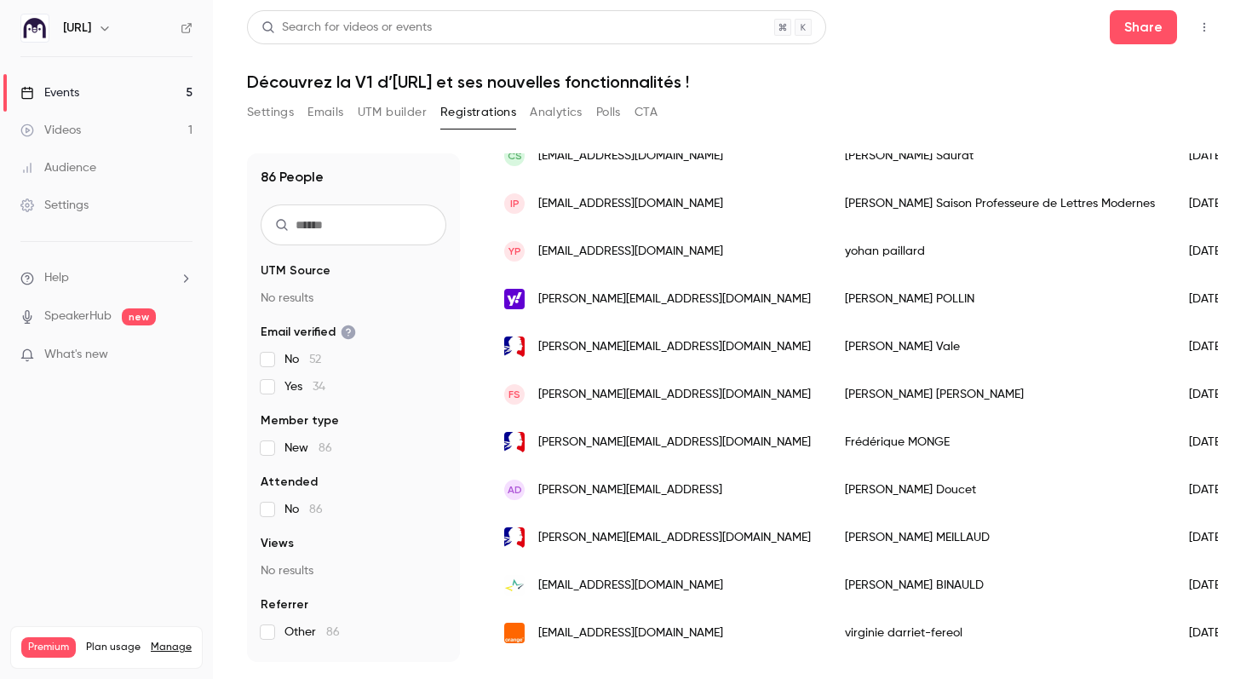
scroll to position [941, 0]
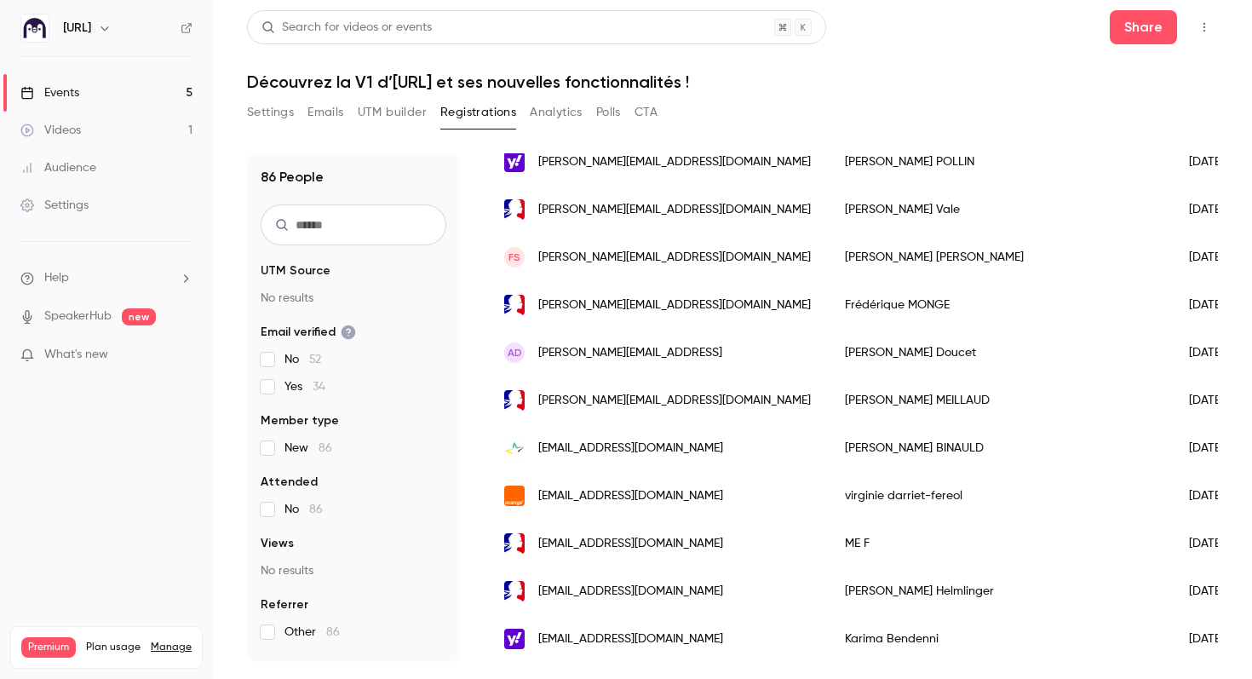
click at [828, 354] on div "[PERSON_NAME]" at bounding box center [1000, 353] width 344 height 48
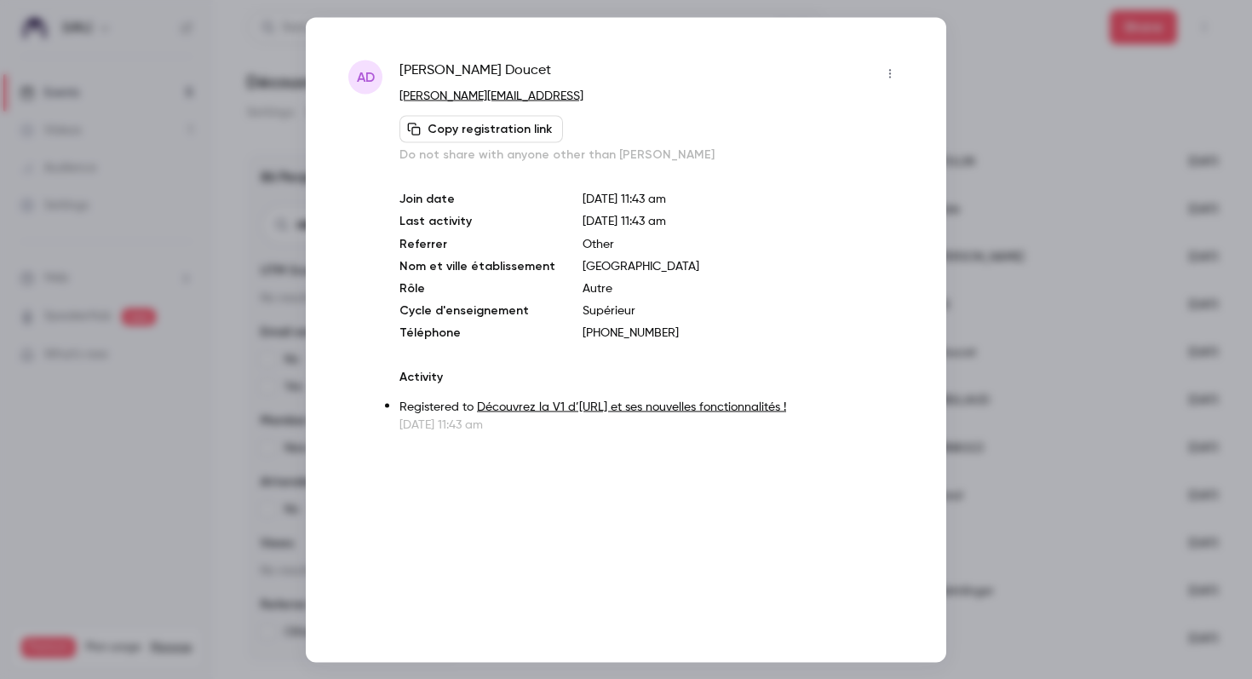
click at [461, 70] on span "[PERSON_NAME]" at bounding box center [475, 73] width 152 height 27
copy div "[PERSON_NAME]"
click at [985, 55] on div at bounding box center [626, 339] width 1252 height 679
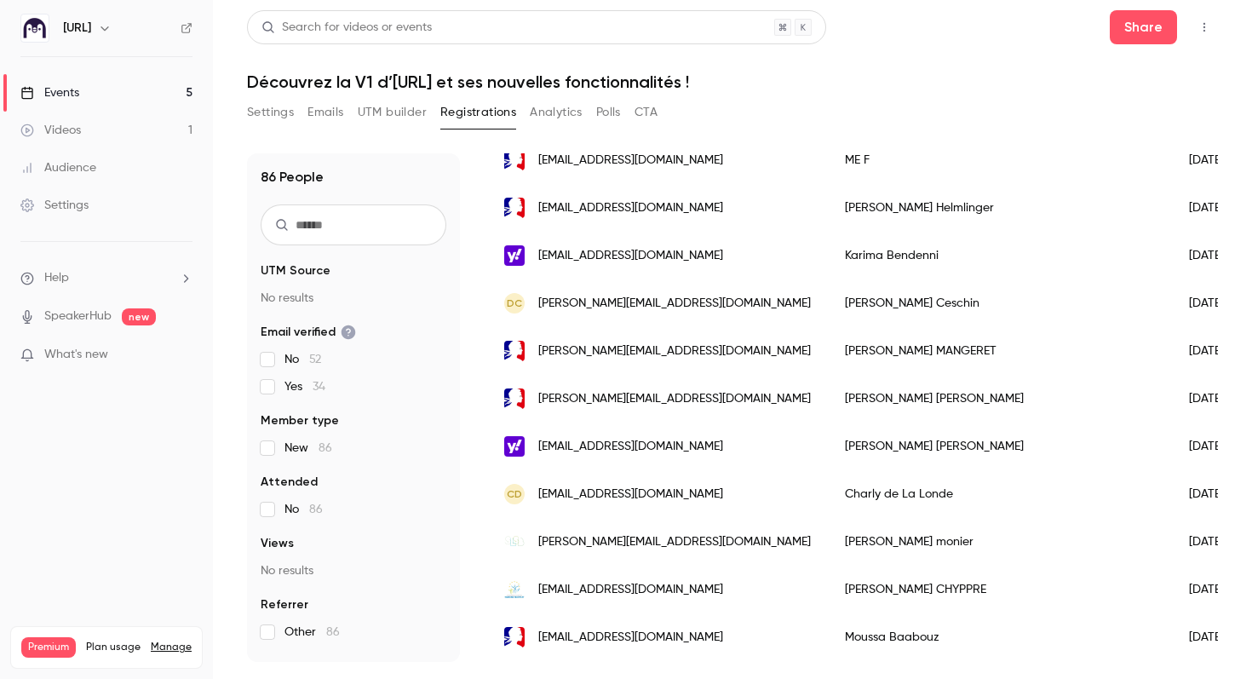
scroll to position [1572, 0]
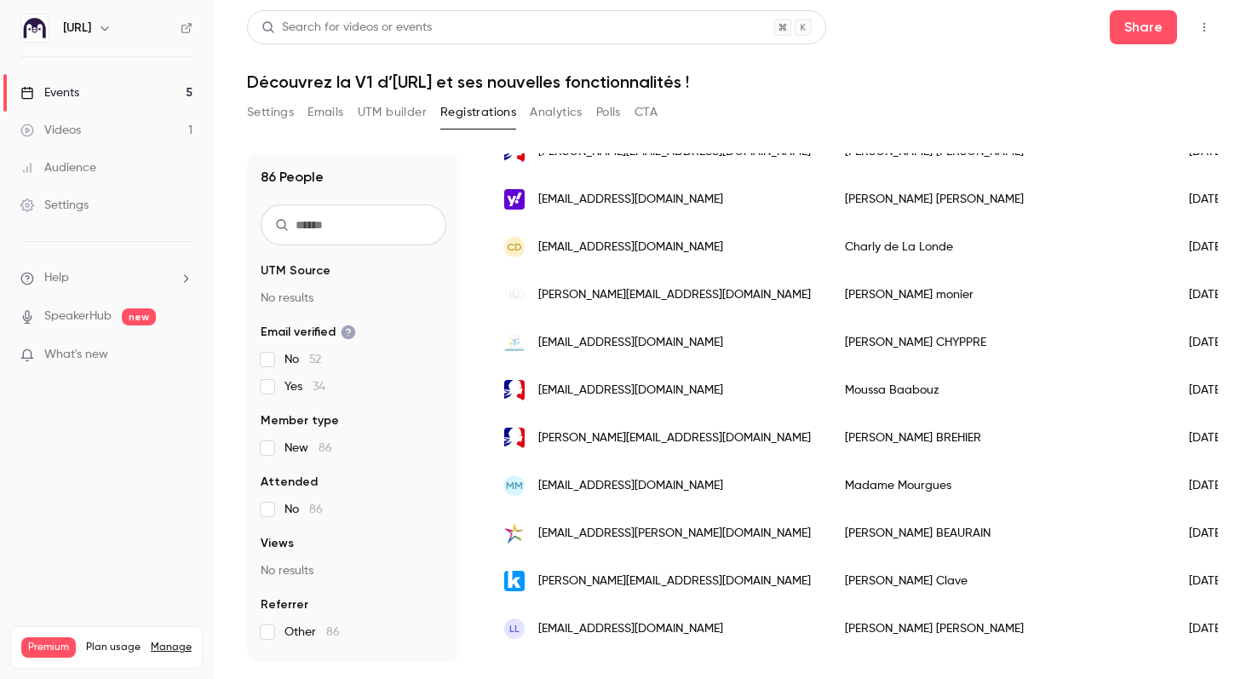
click at [884, 520] on div "[PERSON_NAME]" at bounding box center [1000, 533] width 344 height 48
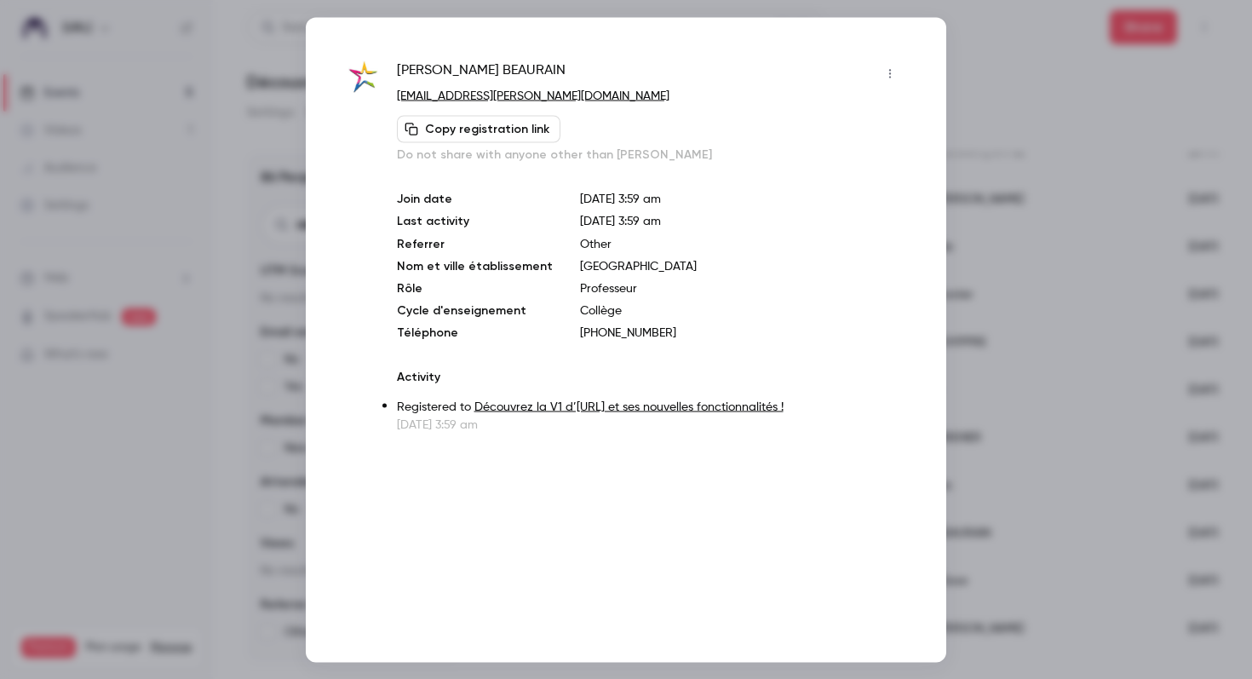
click at [967, 304] on div at bounding box center [626, 339] width 1252 height 679
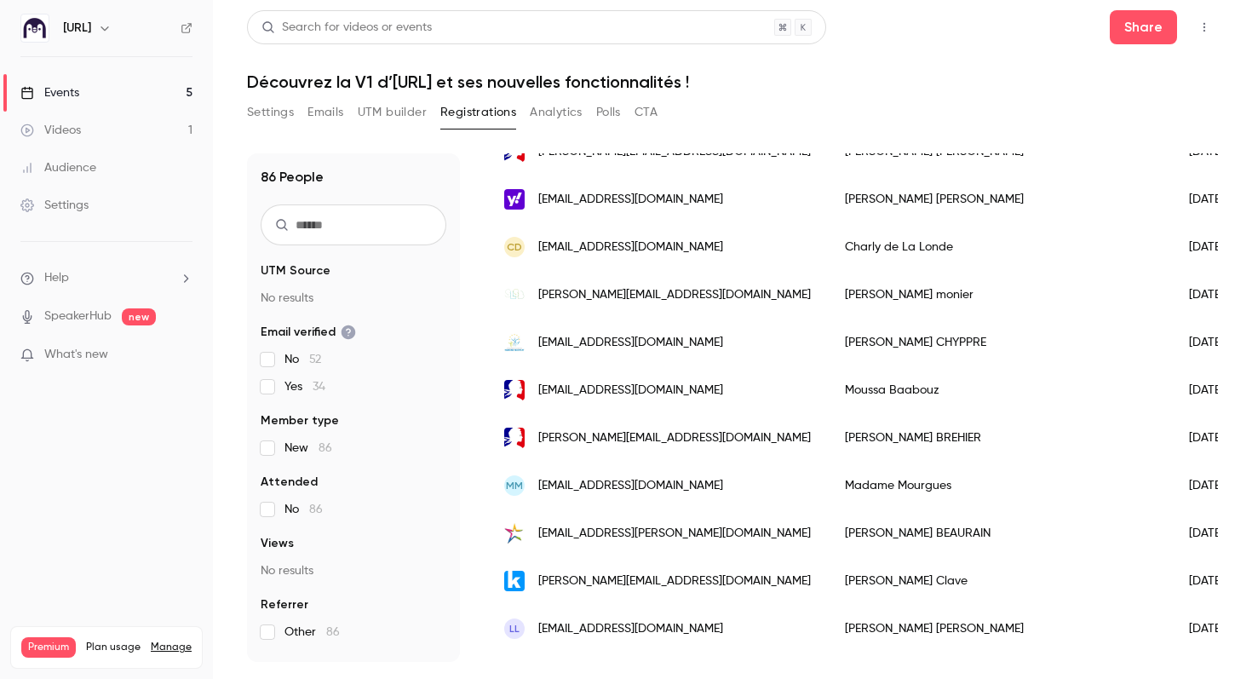
click at [276, 109] on button "Settings" at bounding box center [270, 112] width 47 height 27
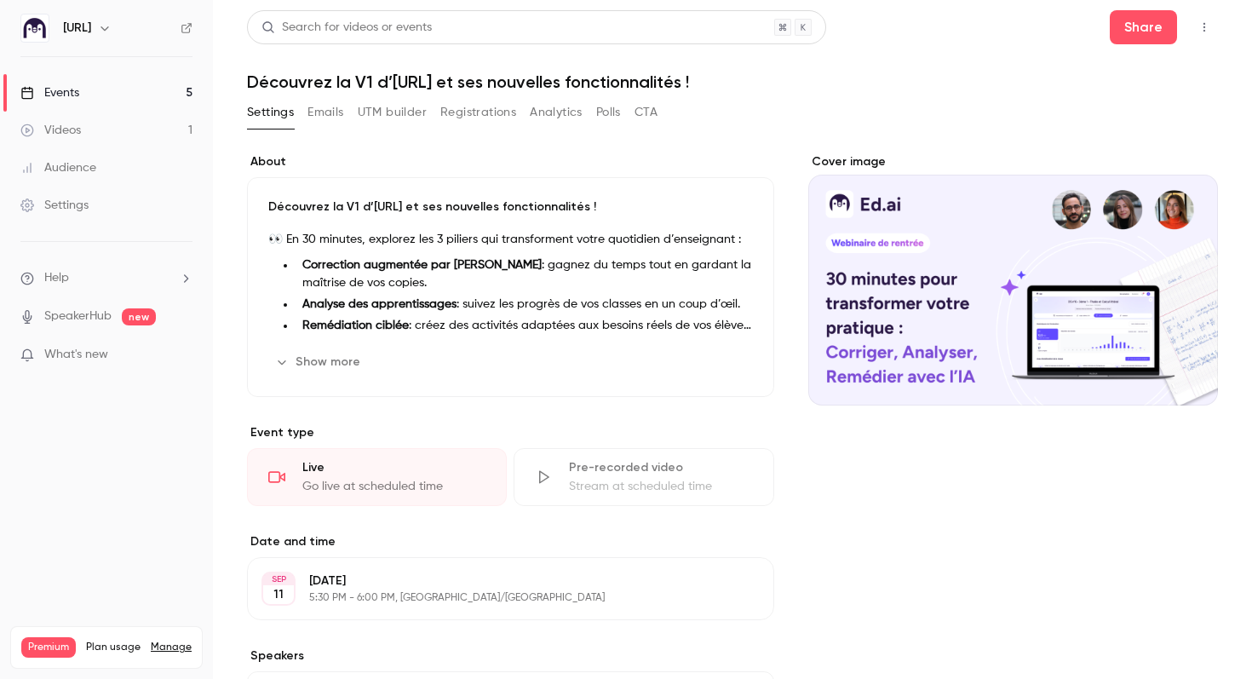
click at [492, 119] on button "Registrations" at bounding box center [478, 112] width 76 height 27
